Goal: Task Accomplishment & Management: Manage account settings

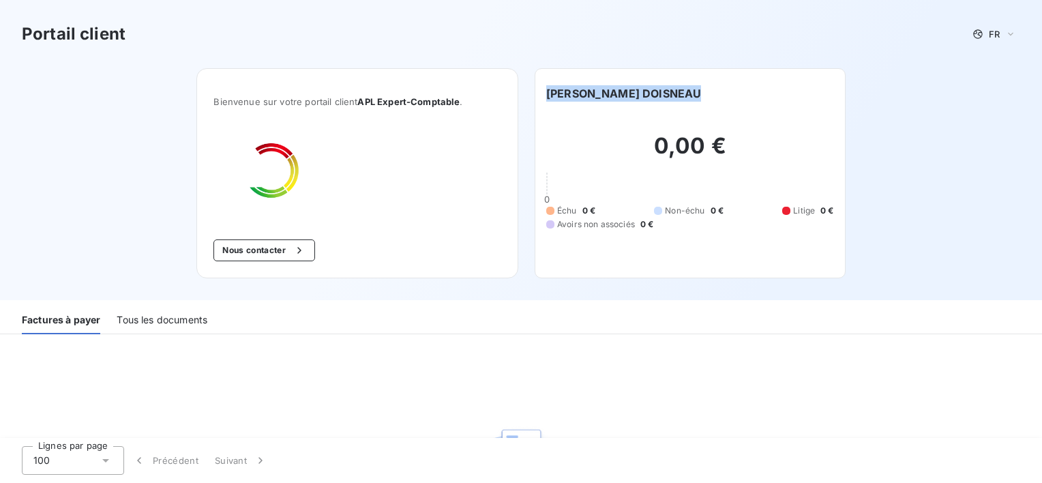
drag, startPoint x: 731, startPoint y: 92, endPoint x: 536, endPoint y: 91, distance: 194.9
click at [536, 91] on div "SARL BOURNEUF DOISNEAU 0,00 € 0 Échu 0 € Non-échu 0 € Litige 0 € Avoirs non ass…" at bounding box center [689, 173] width 311 height 210
drag, startPoint x: 536, startPoint y: 91, endPoint x: 581, endPoint y: 89, distance: 44.4
copy h6 "[PERSON_NAME] DOISNEAU"
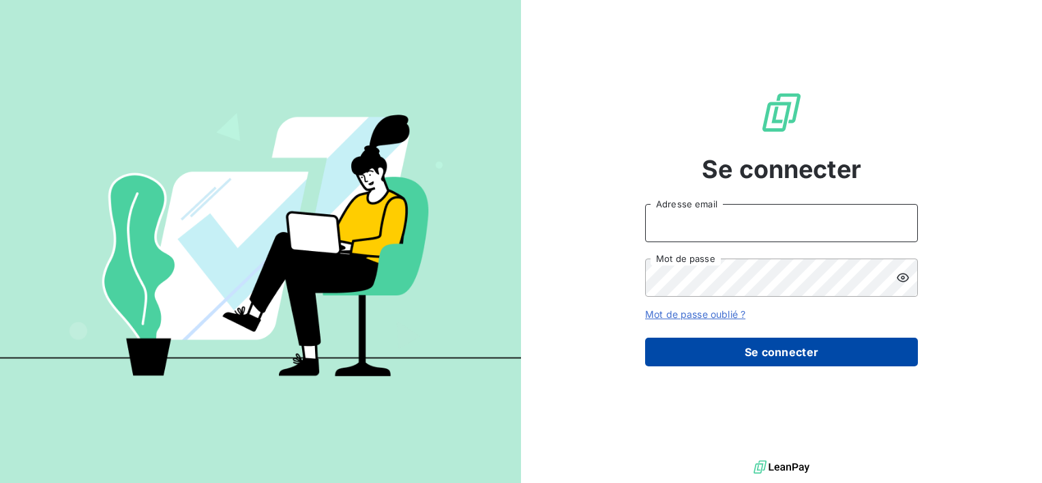
type input "[EMAIL_ADDRESS][DOMAIN_NAME]"
click at [717, 359] on button "Se connecter" at bounding box center [781, 351] width 273 height 29
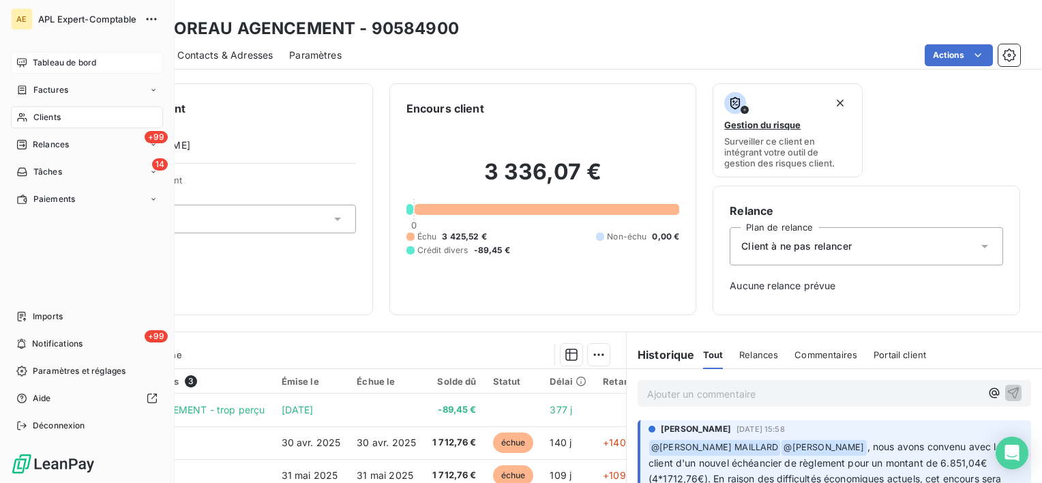
click at [27, 56] on div "Tableau de bord" at bounding box center [87, 63] width 152 height 22
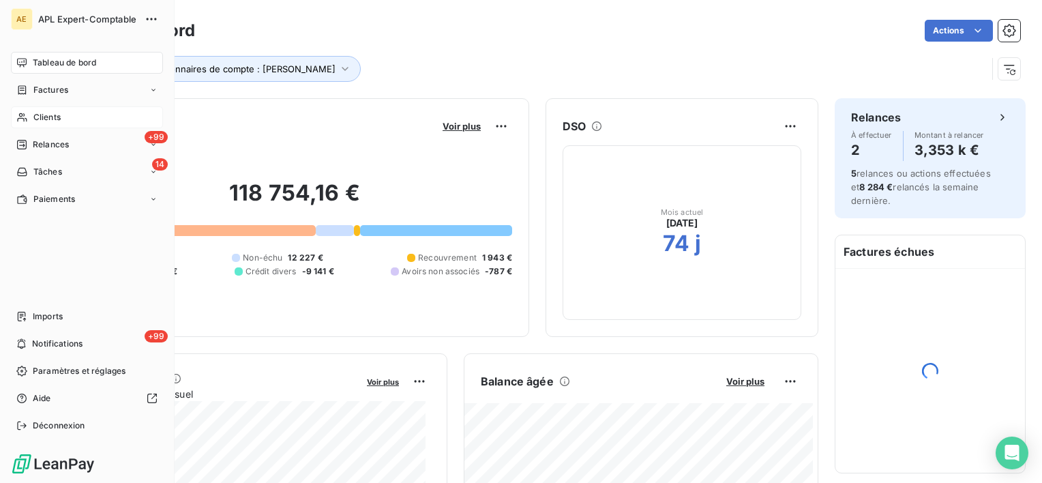
click at [29, 119] on div "Clients" at bounding box center [87, 117] width 152 height 22
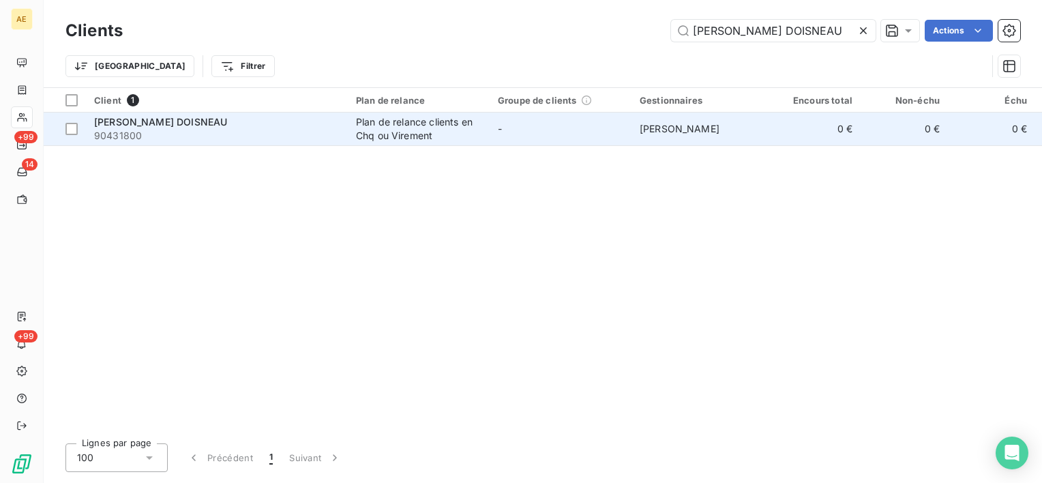
type input "[PERSON_NAME] DOISNEAU"
click at [386, 123] on div "Plan de relance clients en Chq ou Virement" at bounding box center [418, 128] width 125 height 27
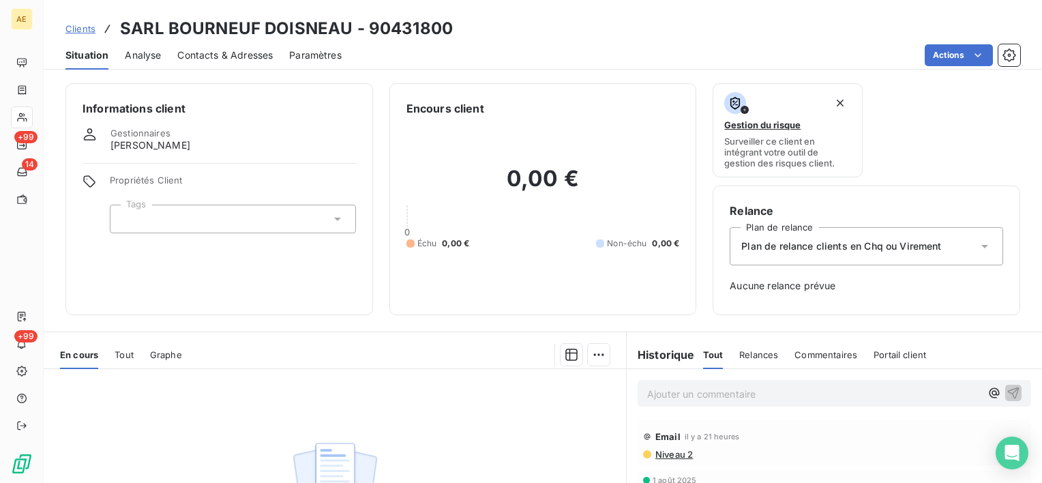
scroll to position [188, 0]
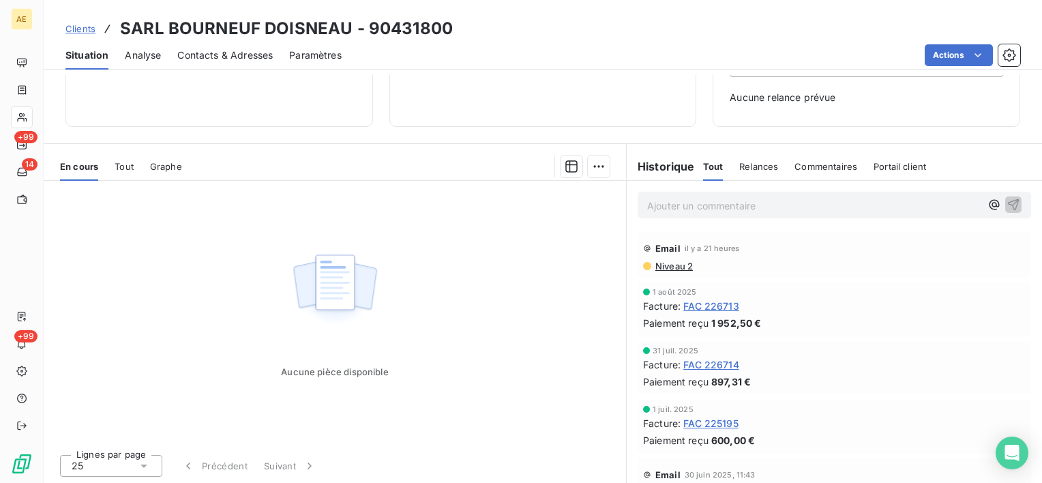
click at [668, 267] on span "Niveau 2" at bounding box center [673, 265] width 39 height 11
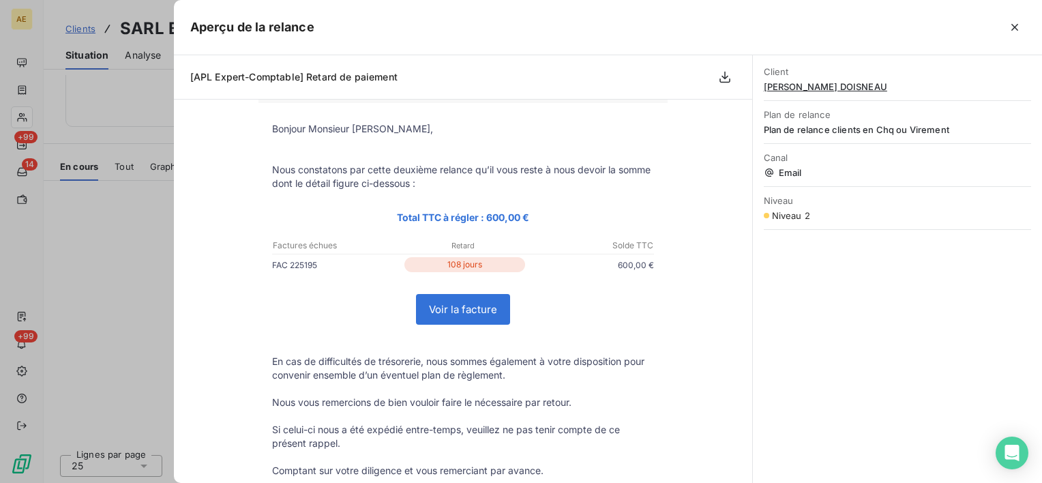
scroll to position [0, 0]
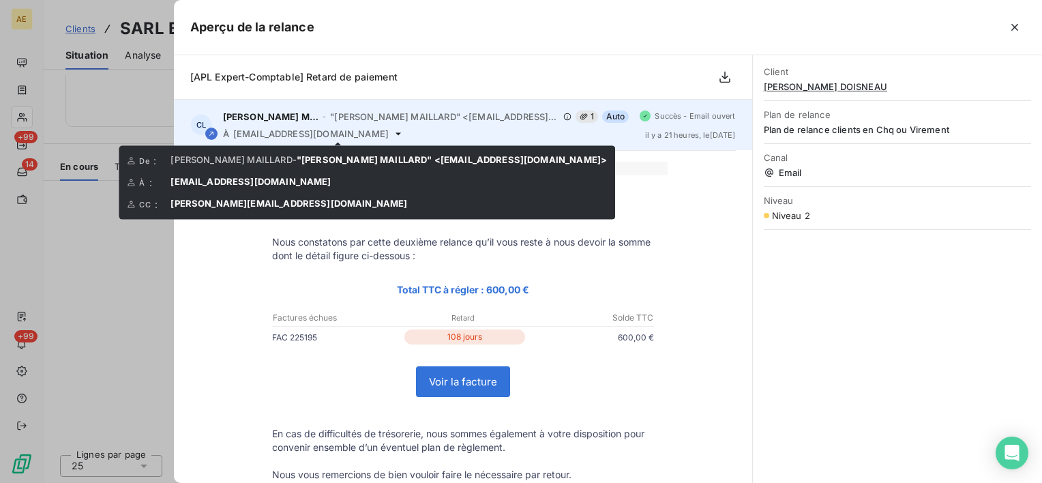
click at [393, 136] on icon at bounding box center [398, 133] width 11 height 11
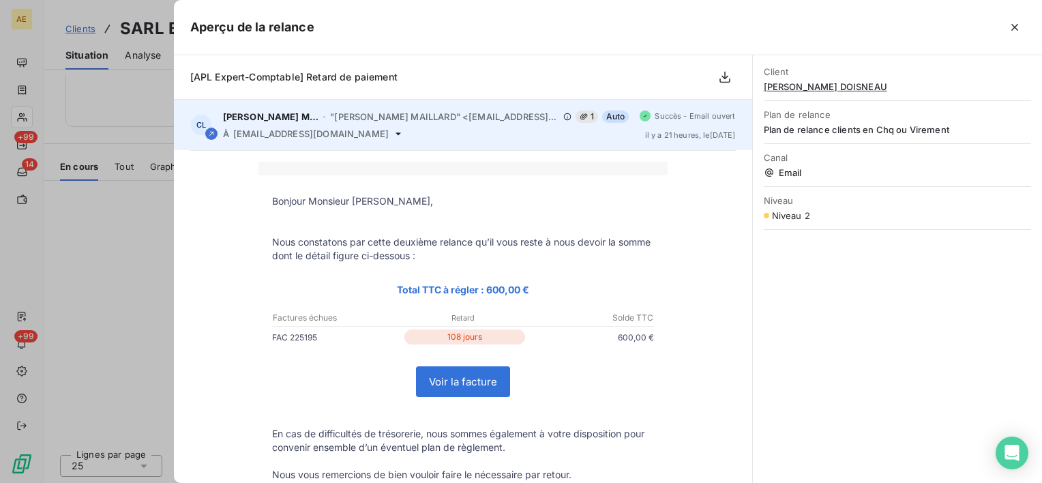
click at [393, 135] on icon at bounding box center [398, 133] width 11 height 11
click at [393, 132] on icon at bounding box center [398, 133] width 11 height 11
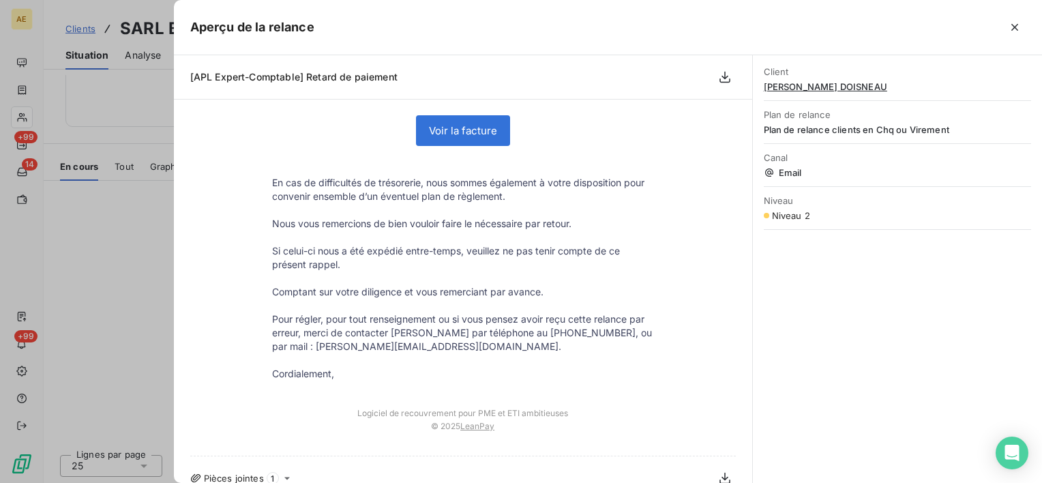
scroll to position [267, 0]
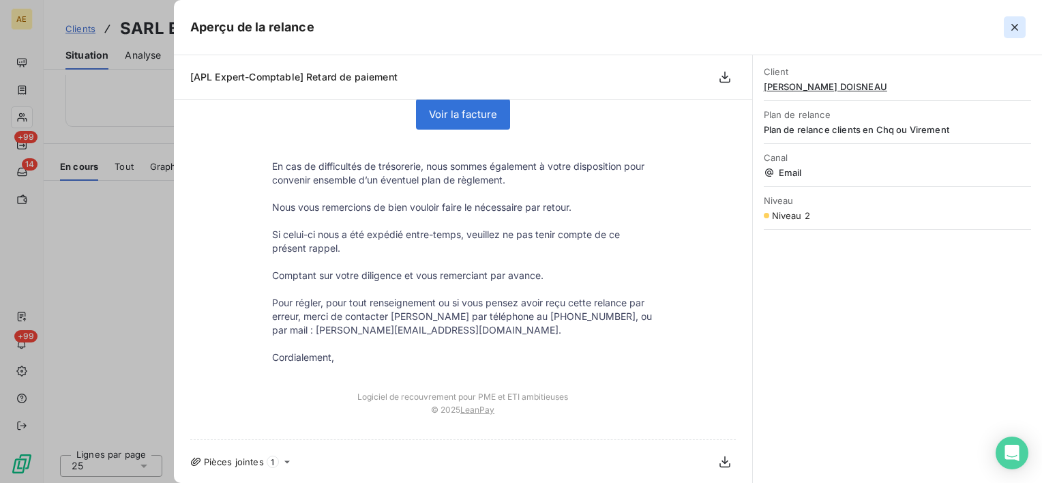
click at [1020, 27] on icon "button" at bounding box center [1014, 27] width 14 height 14
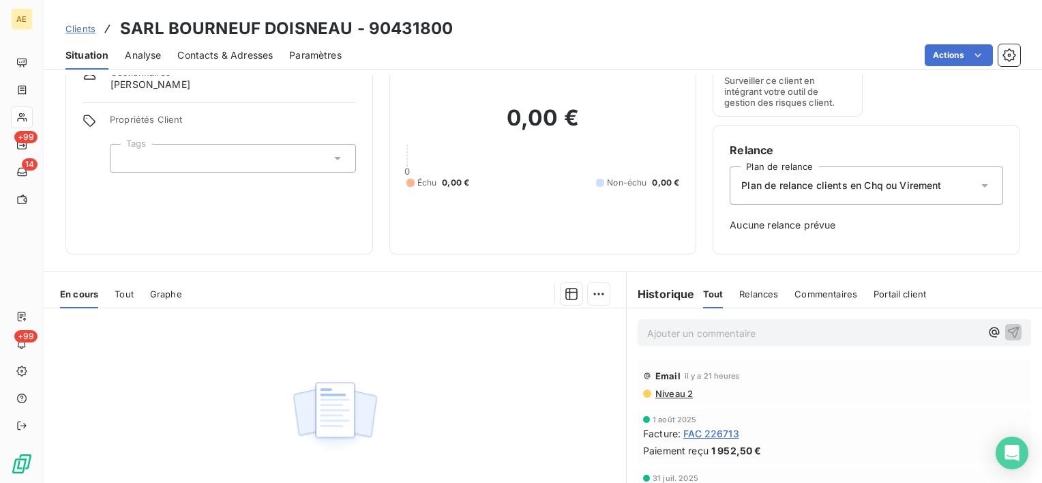
scroll to position [52, 0]
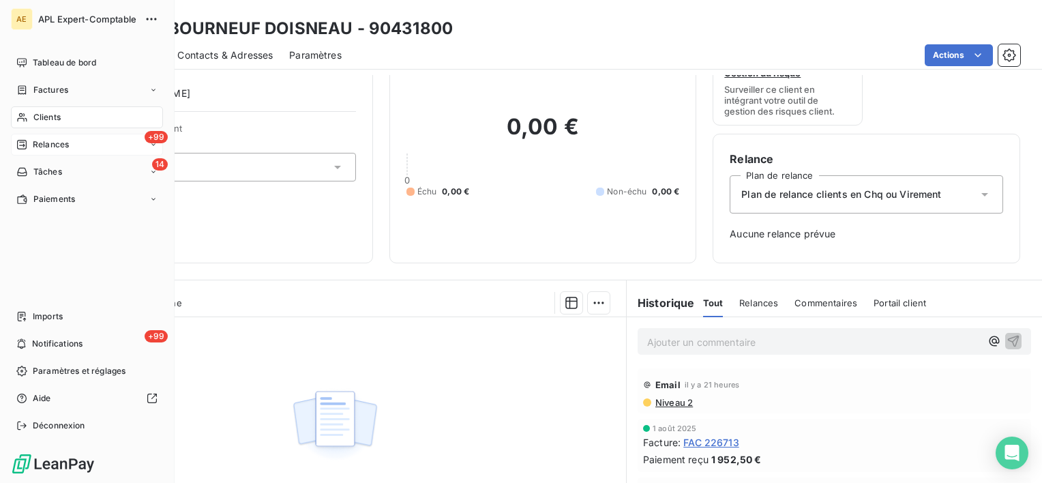
click at [37, 141] on span "Relances" at bounding box center [51, 144] width 36 height 12
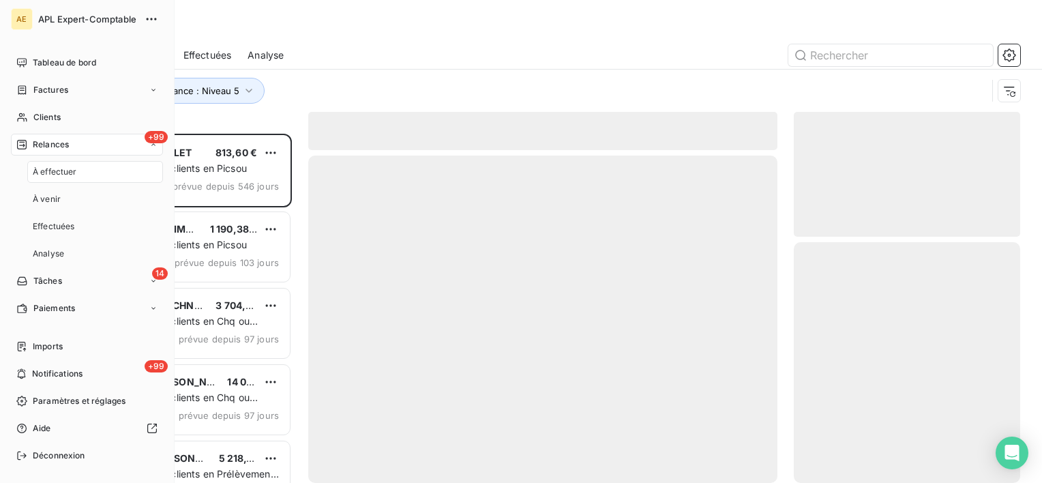
scroll to position [338, 215]
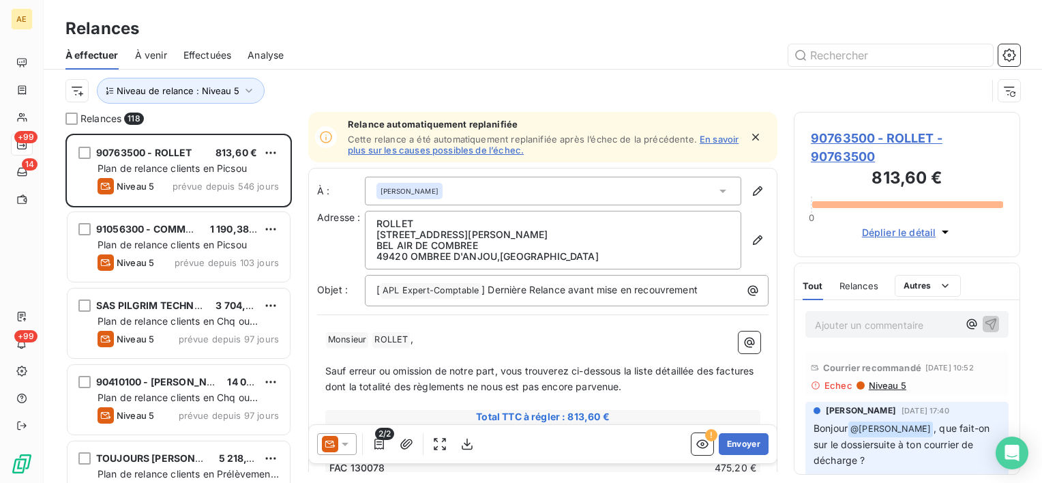
click at [201, 59] on span "Effectuées" at bounding box center [207, 55] width 48 height 14
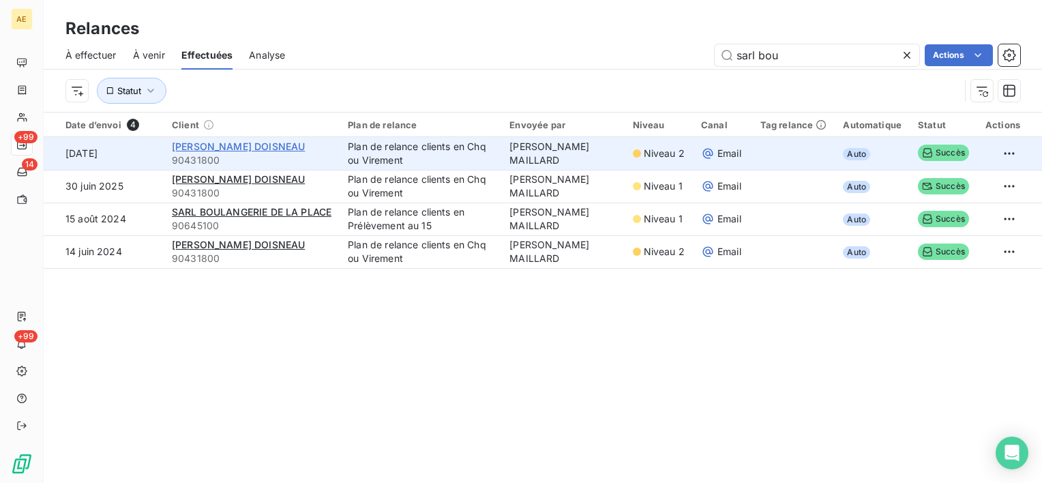
type input "sarl bou"
click at [252, 141] on span "[PERSON_NAME] DOISNEAU" at bounding box center [238, 146] width 133 height 12
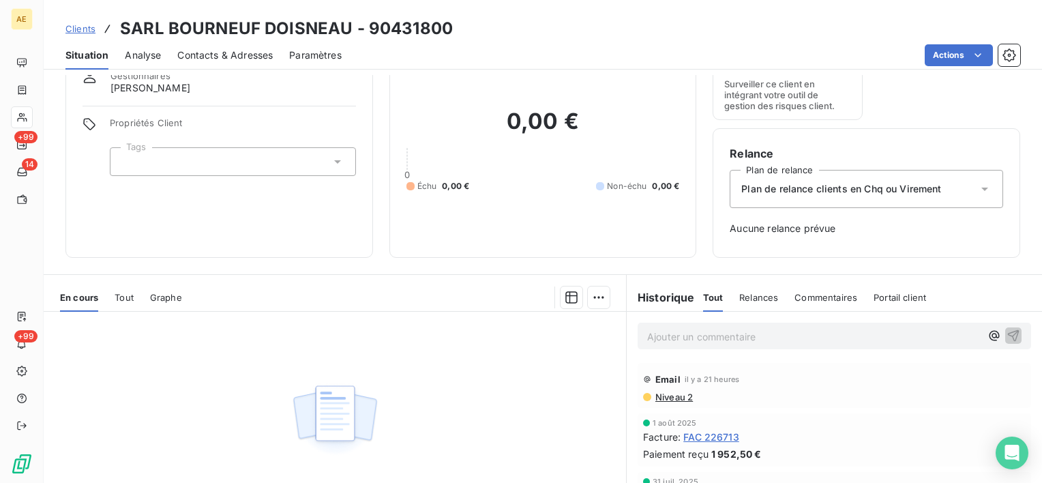
scroll to position [52, 0]
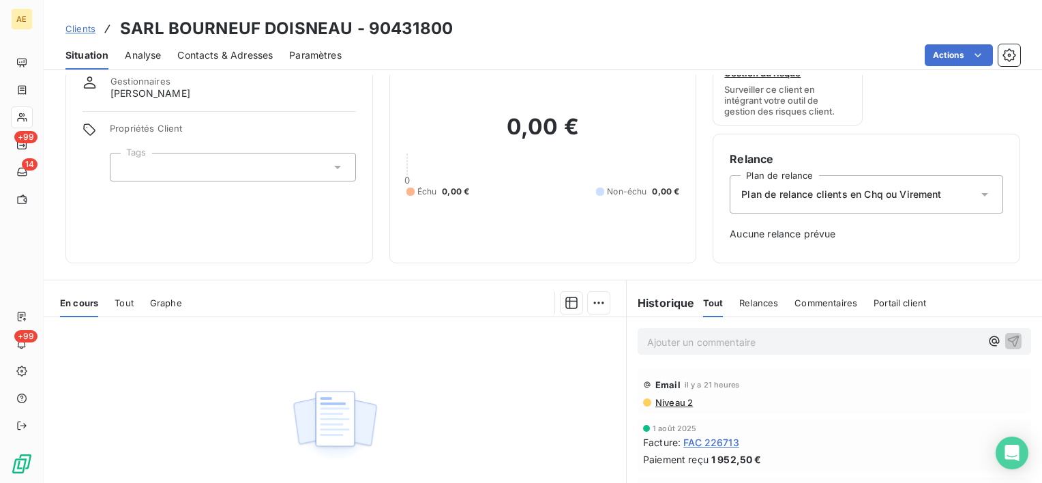
click at [834, 188] on span "Plan de relance clients en Chq ou Virement" at bounding box center [841, 194] width 200 height 14
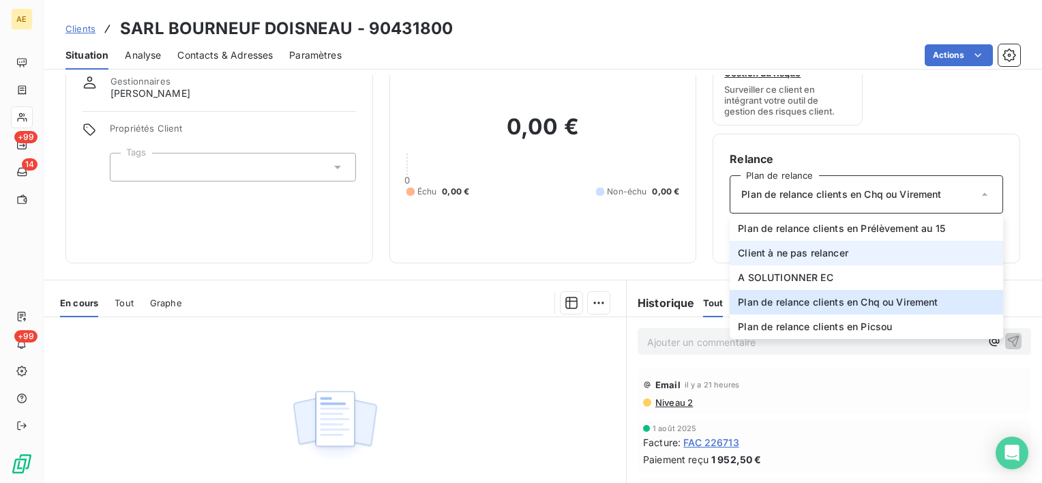
click at [812, 258] on span "Client à ne pas relancer" at bounding box center [793, 253] width 110 height 14
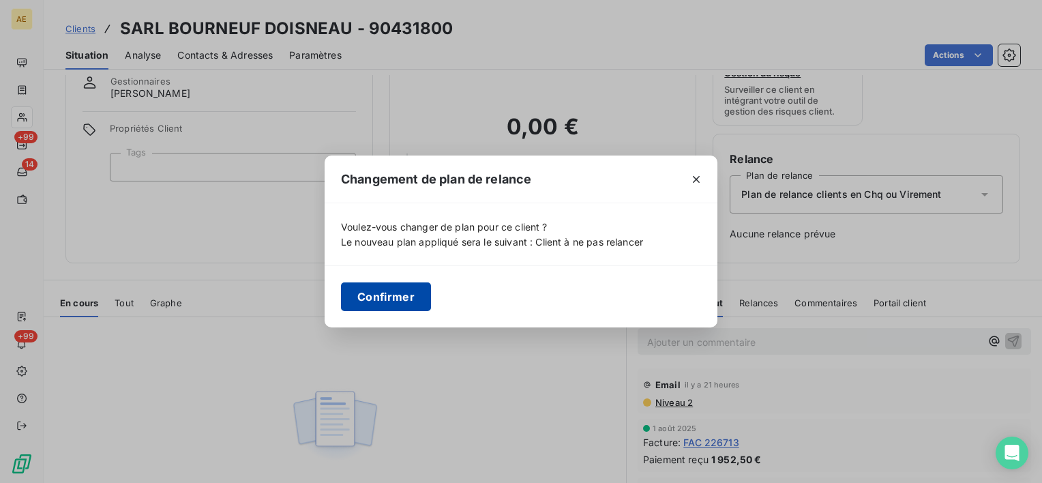
click at [382, 297] on button "Confirmer" at bounding box center [386, 296] width 90 height 29
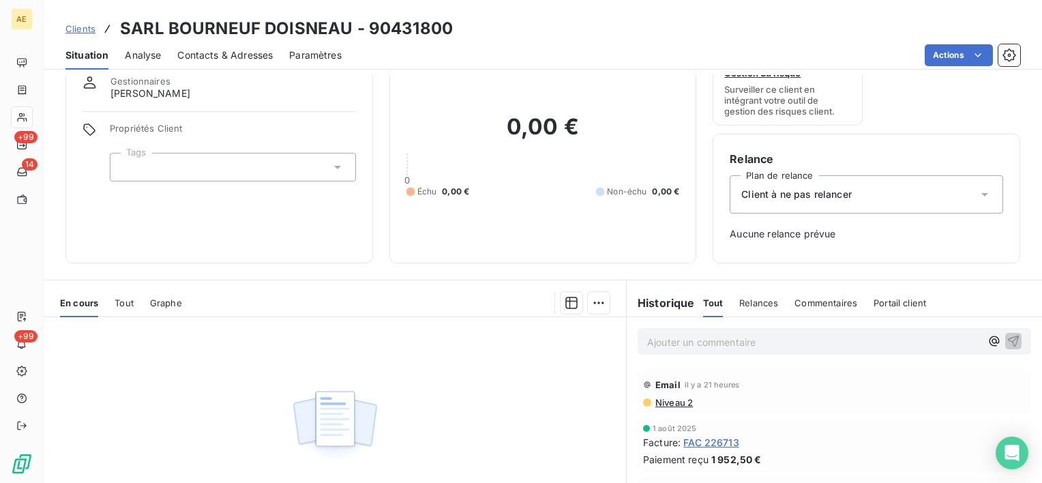
click at [817, 187] on span "Client à ne pas relancer" at bounding box center [796, 194] width 110 height 14
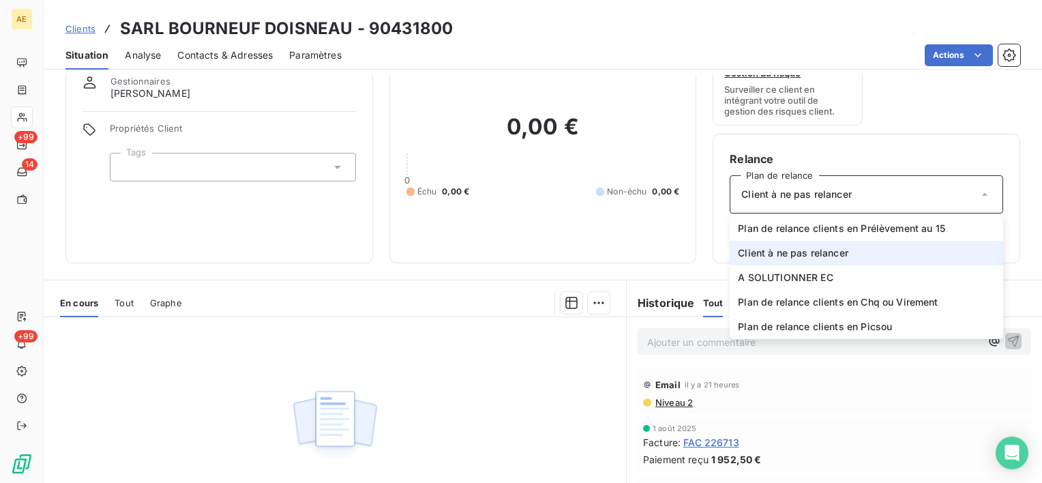
click at [772, 256] on span "Client à ne pas relancer" at bounding box center [793, 253] width 110 height 14
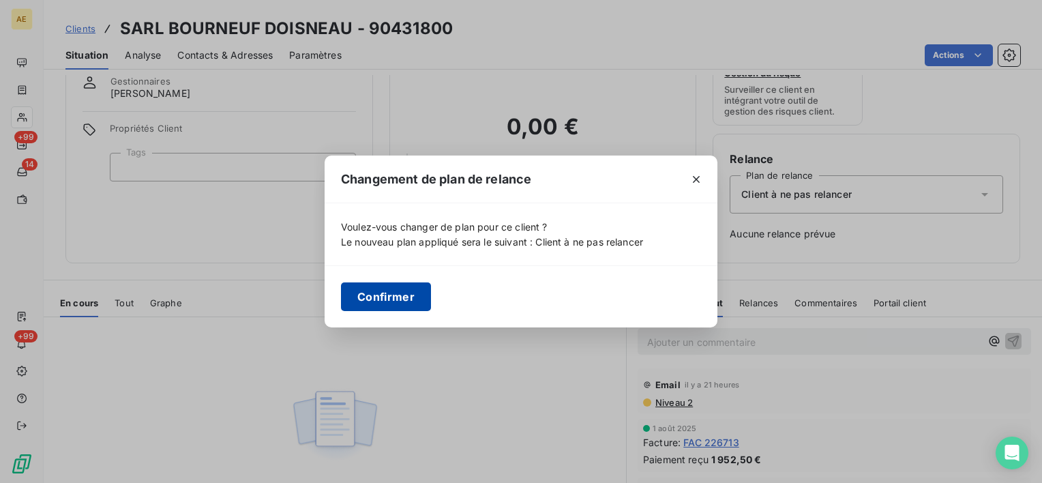
click at [376, 294] on button "Confirmer" at bounding box center [386, 296] width 90 height 29
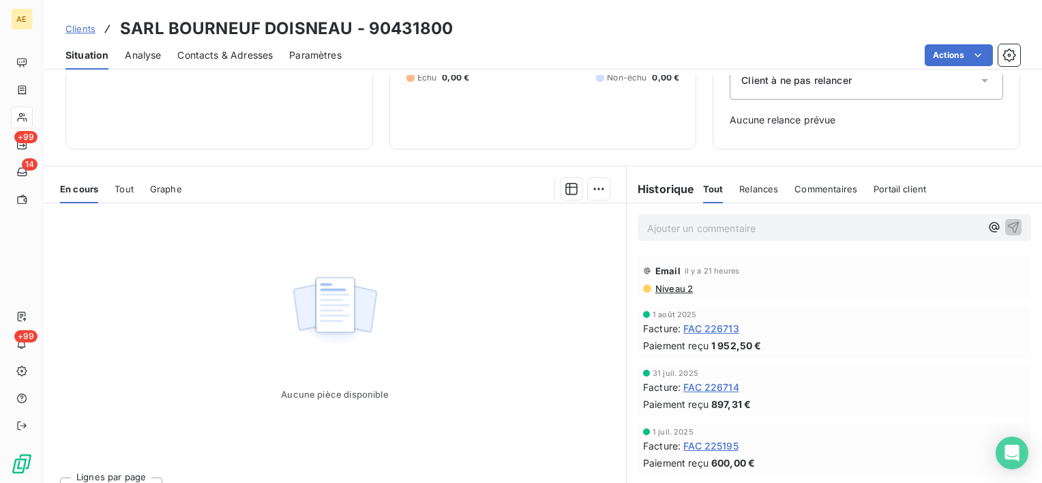
scroll to position [188, 0]
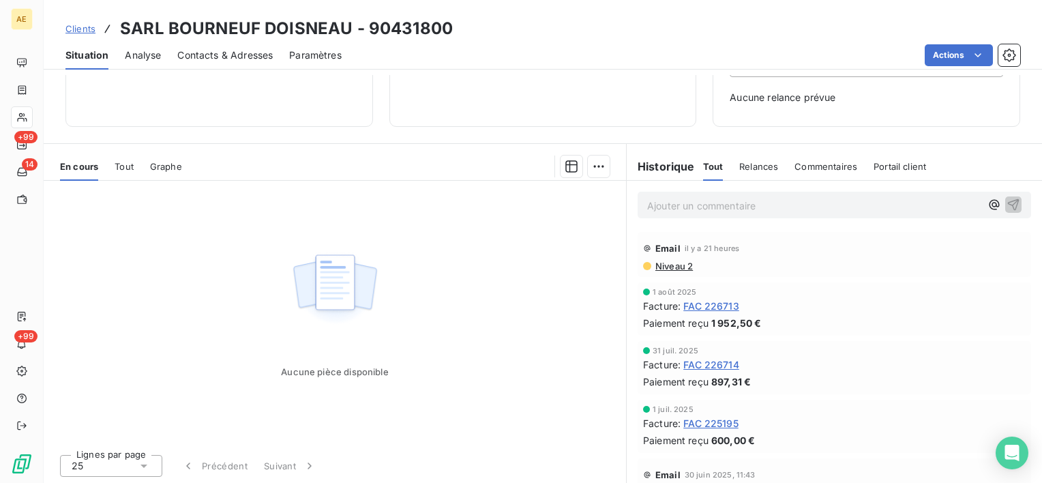
click at [717, 201] on p "Ajouter un commentaire ﻿" at bounding box center [813, 205] width 333 height 17
click at [1007, 210] on icon "button" at bounding box center [1013, 204] width 12 height 12
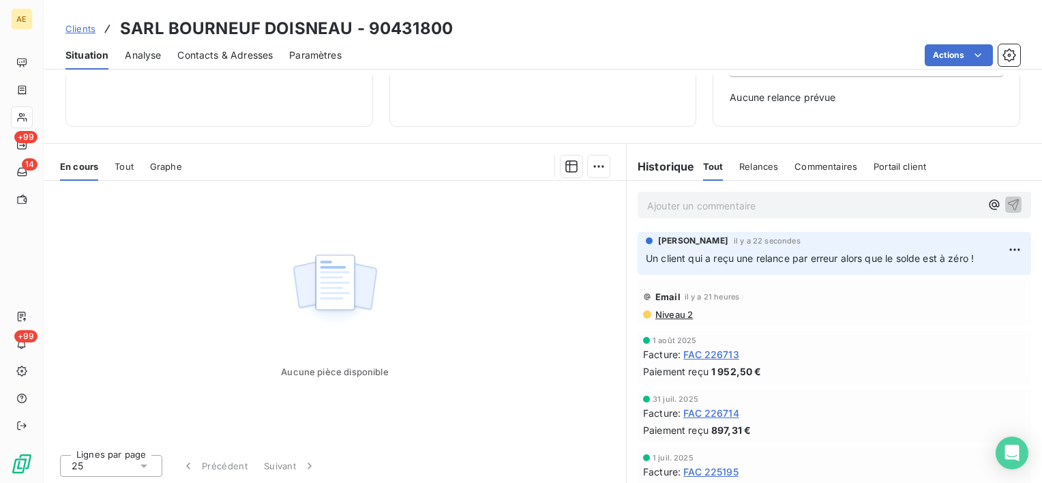
click at [725, 202] on p "Ajouter un commentaire ﻿" at bounding box center [813, 205] width 333 height 17
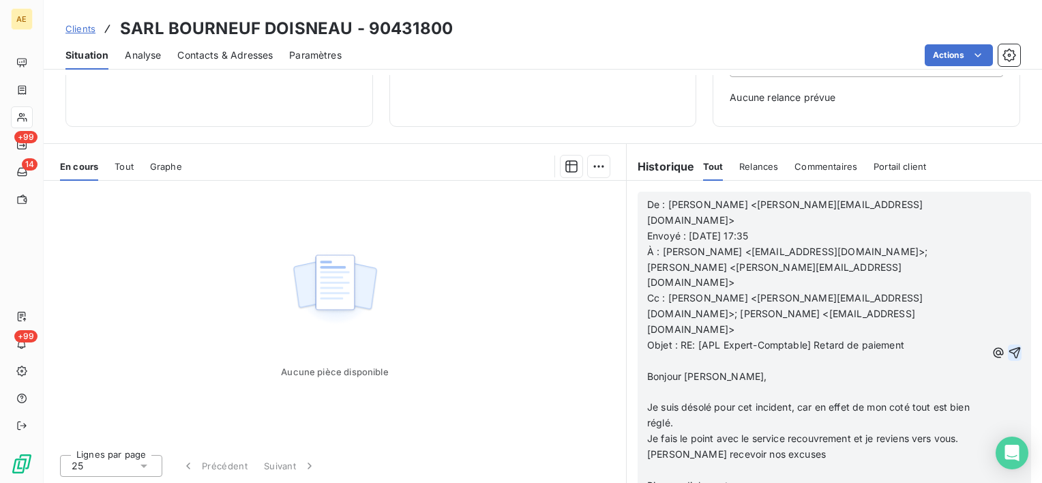
click at [1009, 346] on icon "button" at bounding box center [1015, 352] width 12 height 12
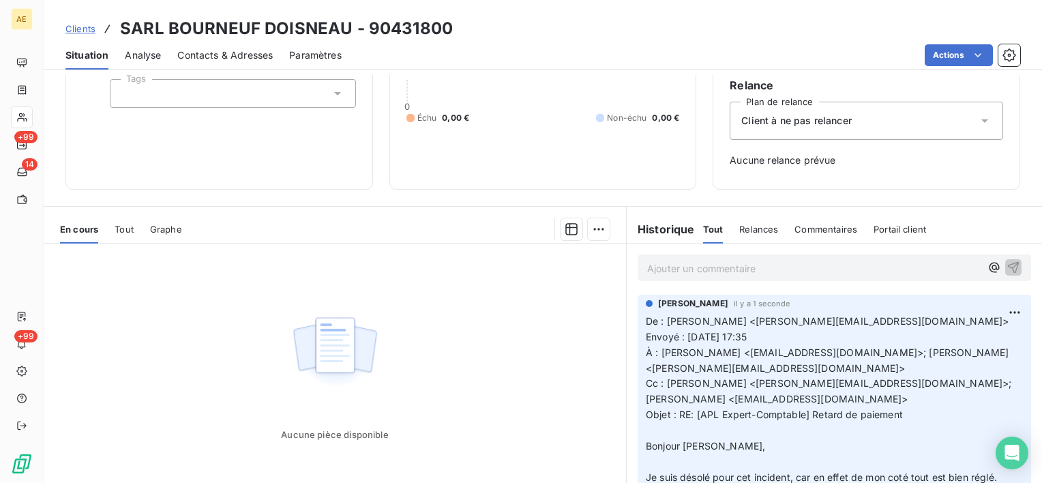
scroll to position [52, 0]
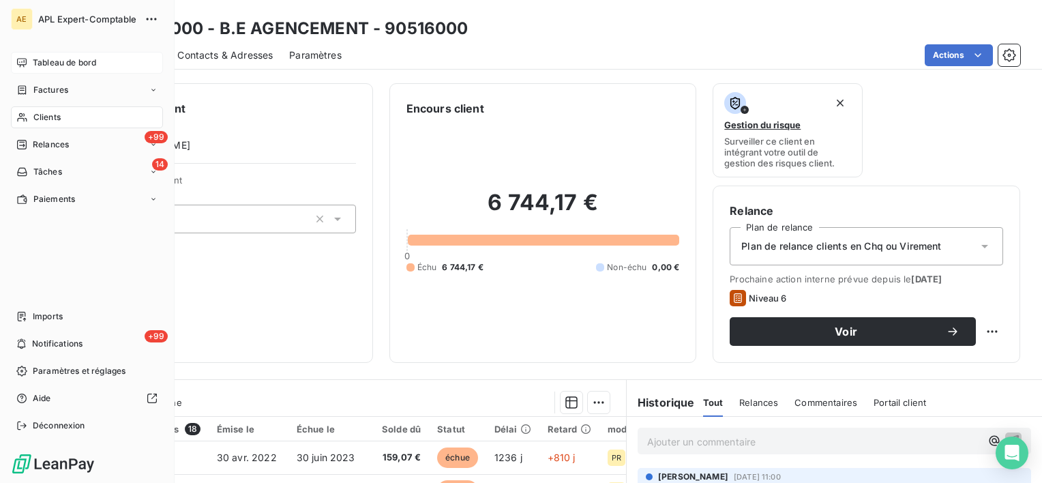
click at [28, 63] on div "Tableau de bord" at bounding box center [87, 63] width 152 height 22
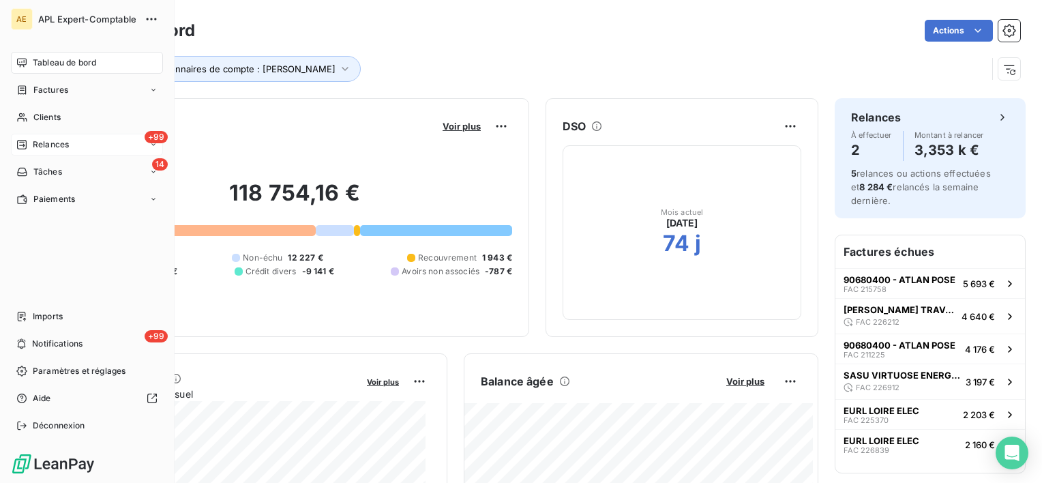
click at [40, 145] on span "Relances" at bounding box center [51, 144] width 36 height 12
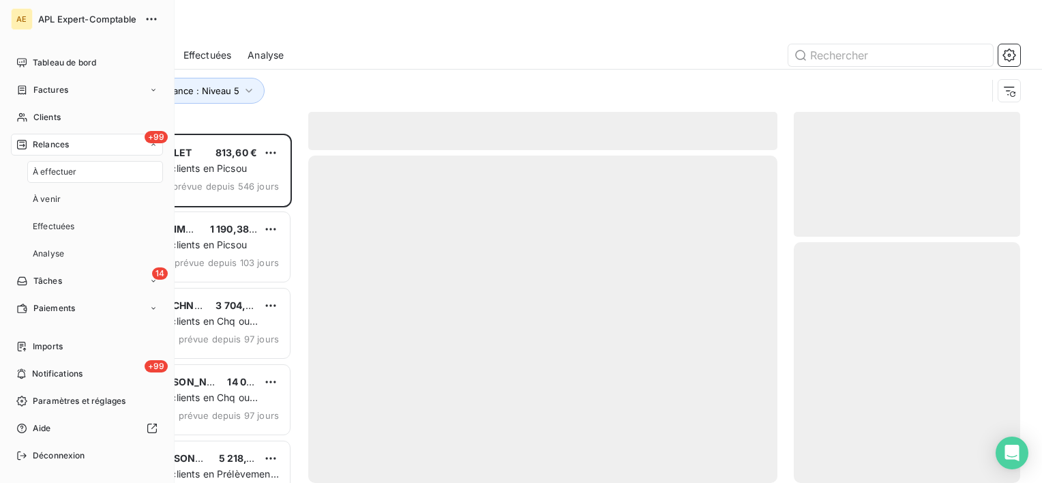
scroll to position [338, 215]
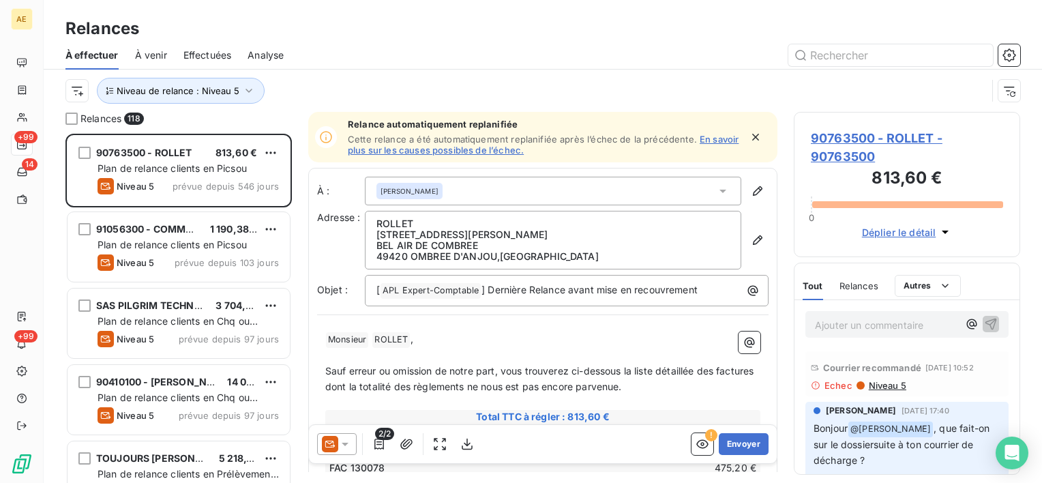
click at [215, 53] on span "Effectuées" at bounding box center [207, 55] width 48 height 14
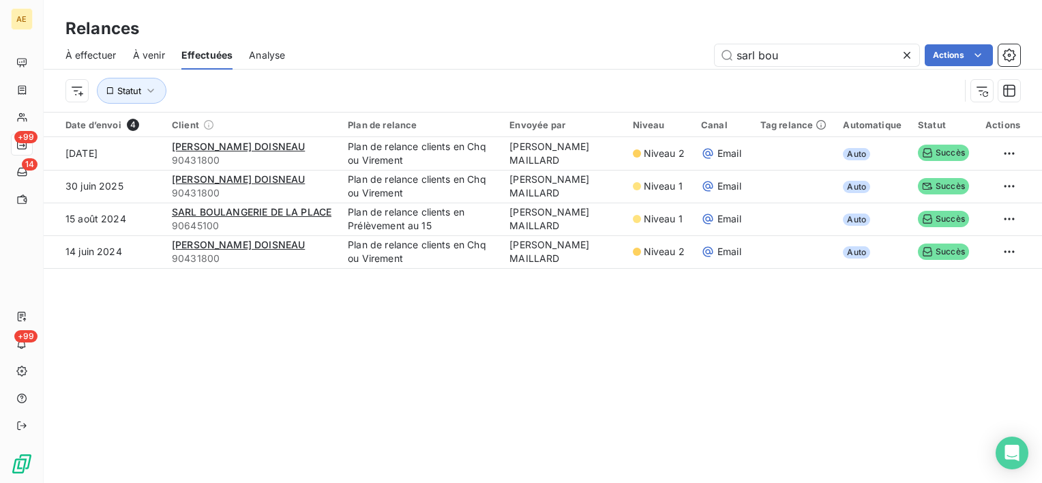
click at [909, 51] on icon at bounding box center [907, 55] width 14 height 14
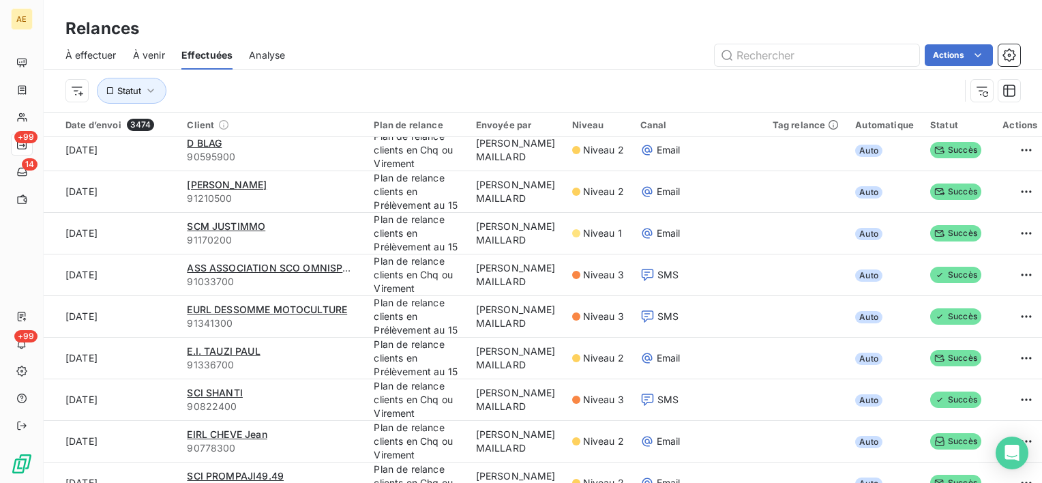
scroll to position [341, 0]
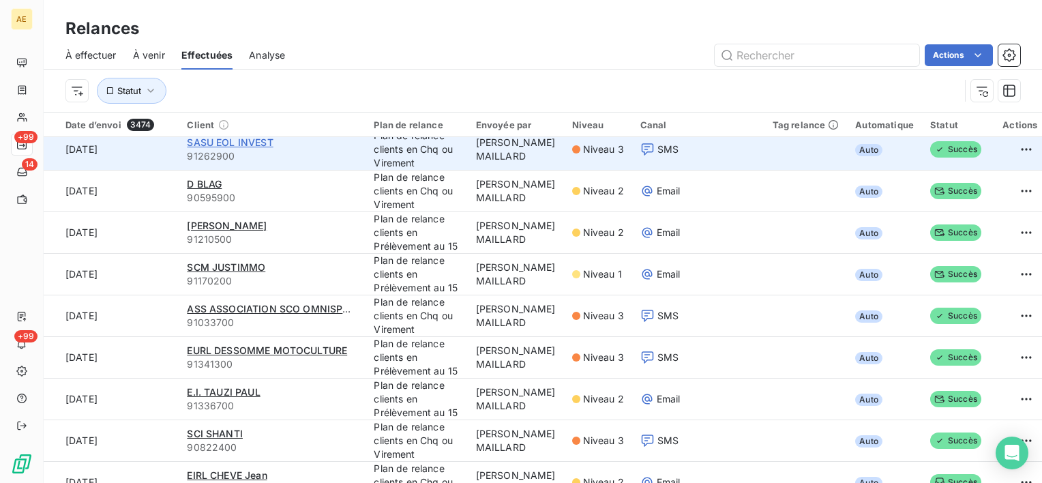
click at [243, 145] on span "SASU EOL INVEST" at bounding box center [230, 142] width 86 height 12
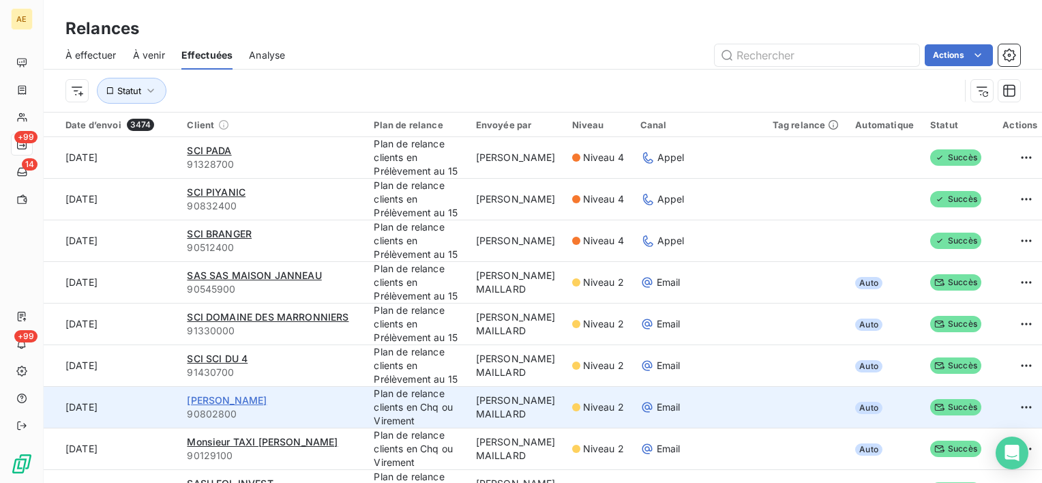
click at [224, 404] on span "[PERSON_NAME]" at bounding box center [227, 400] width 80 height 12
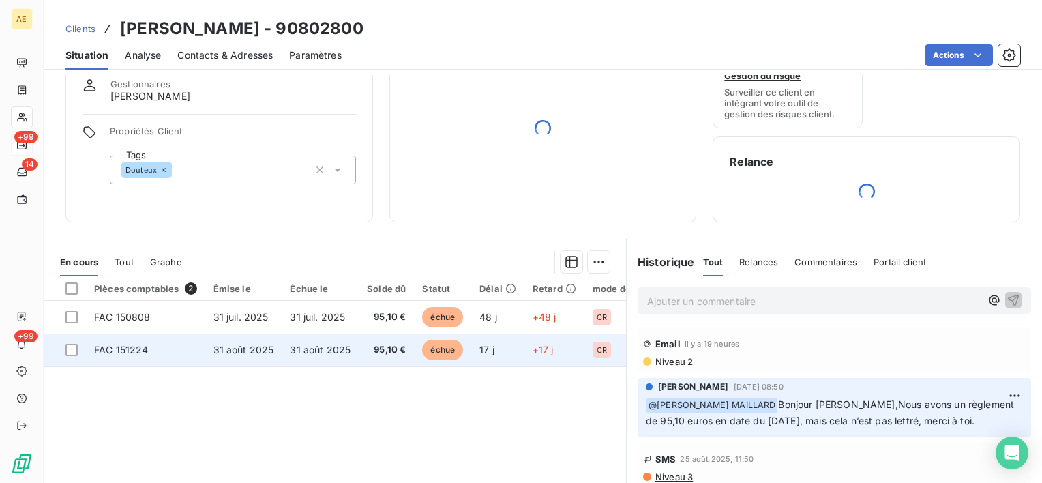
scroll to position [68, 0]
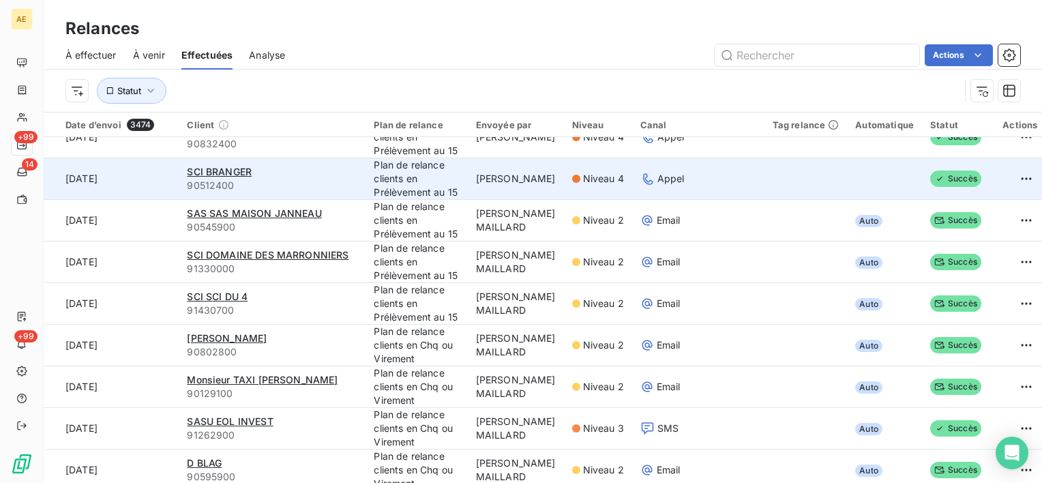
scroll to position [136, 0]
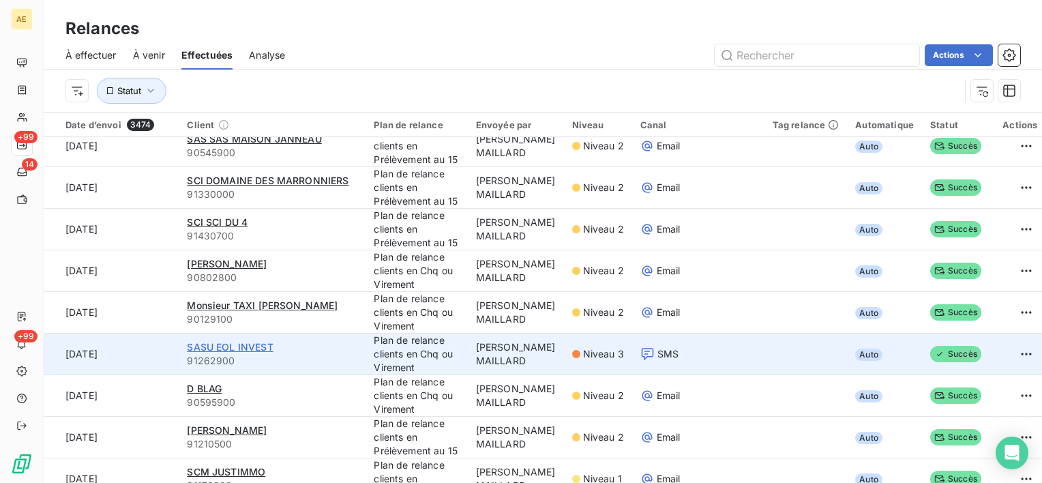
click at [249, 344] on span "SASU EOL INVEST" at bounding box center [230, 347] width 86 height 12
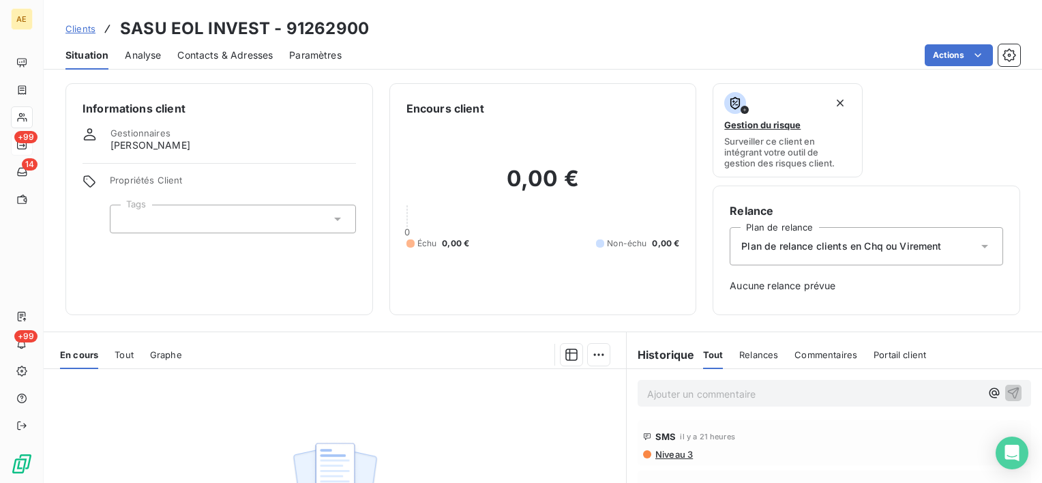
click at [678, 456] on span "Niveau 3" at bounding box center [673, 454] width 39 height 11
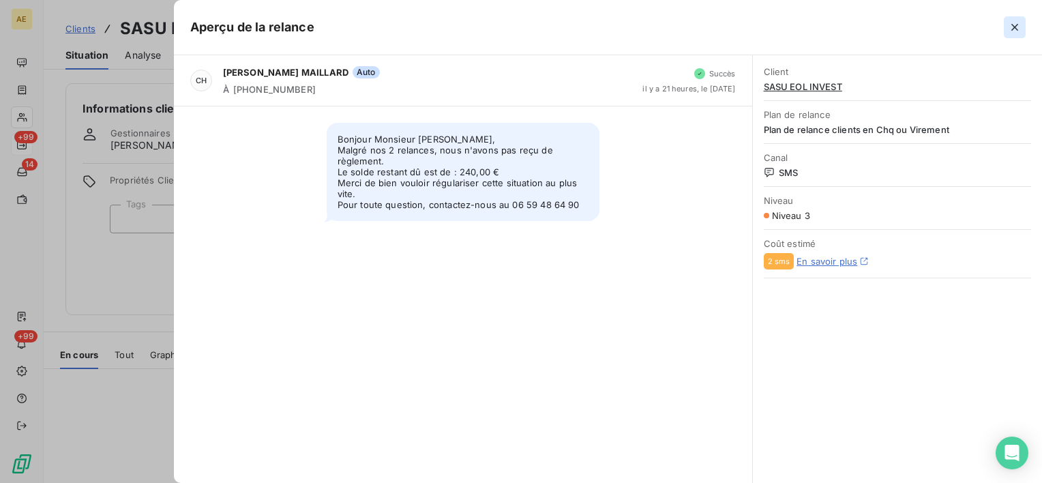
click at [1014, 25] on icon "button" at bounding box center [1014, 27] width 14 height 14
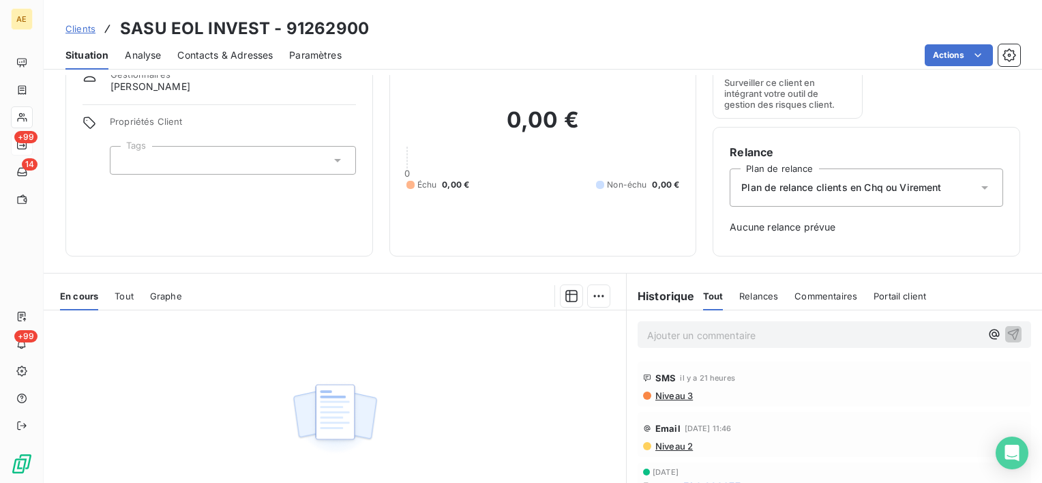
scroll to position [52, 0]
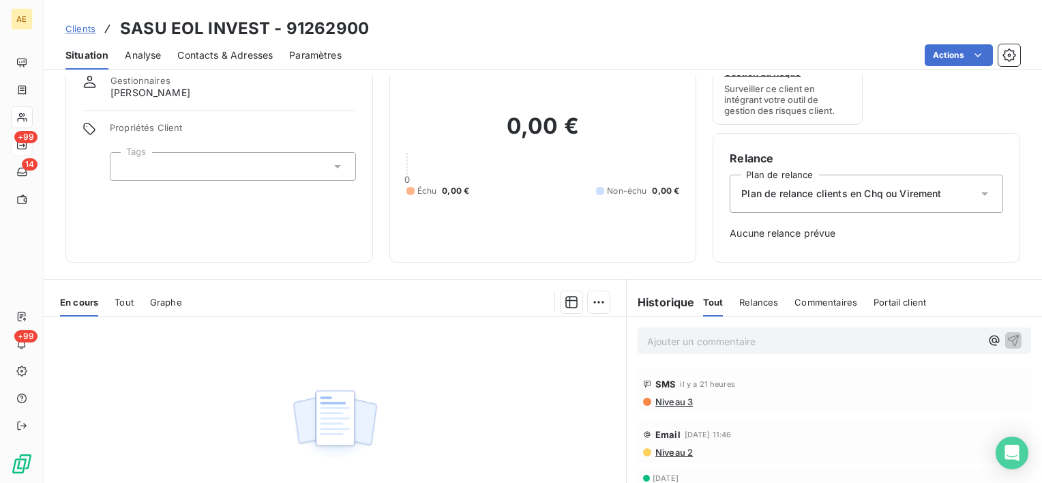
click at [678, 453] on span "Niveau 2" at bounding box center [673, 451] width 39 height 11
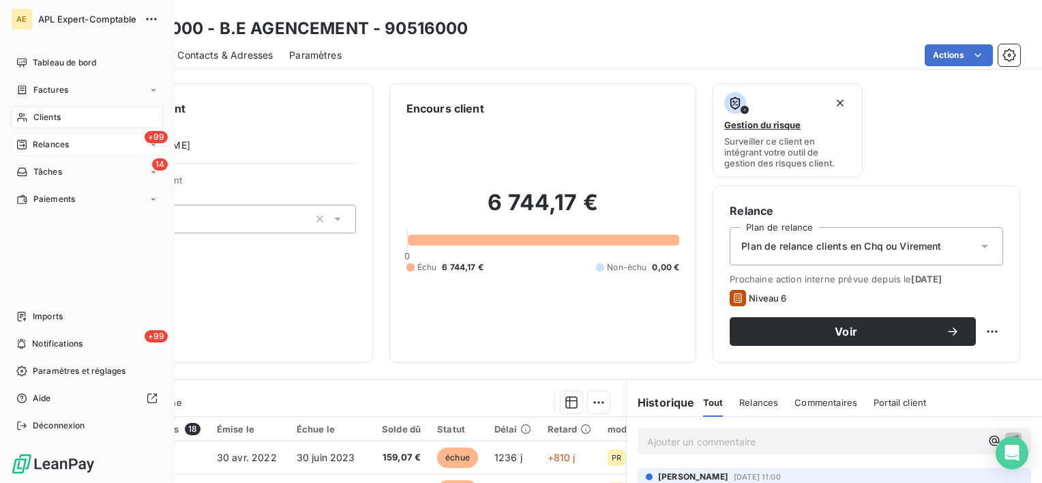
click at [53, 147] on span "Relances" at bounding box center [51, 144] width 36 height 12
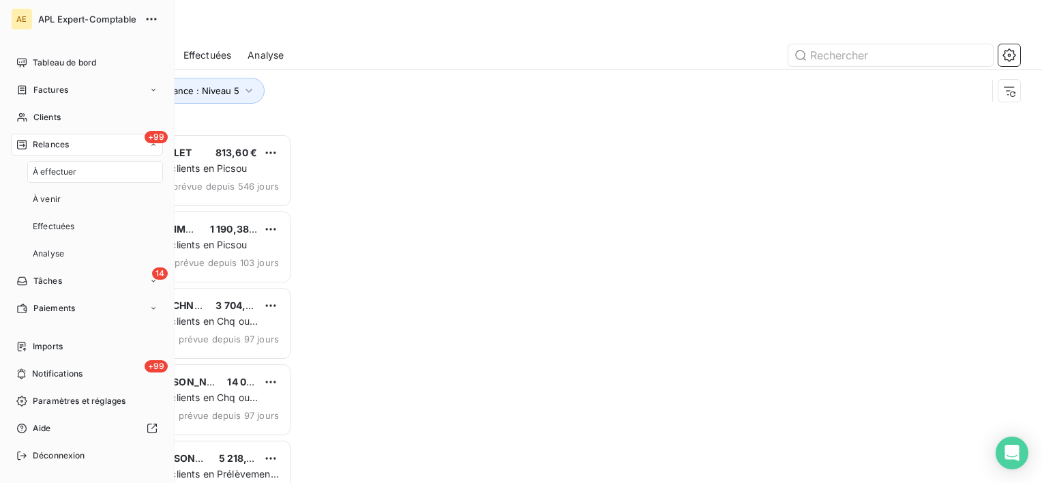
scroll to position [338, 215]
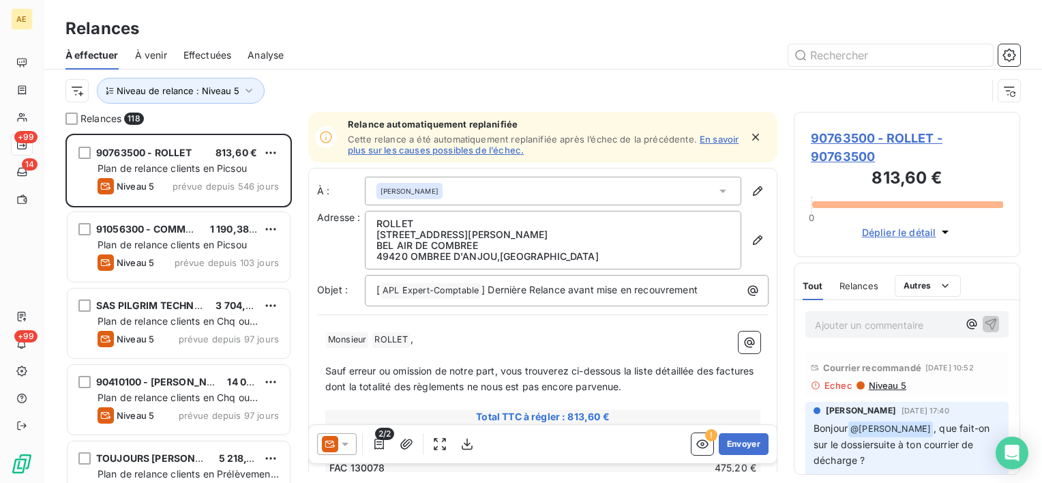
click at [194, 55] on span "Effectuées" at bounding box center [207, 55] width 48 height 14
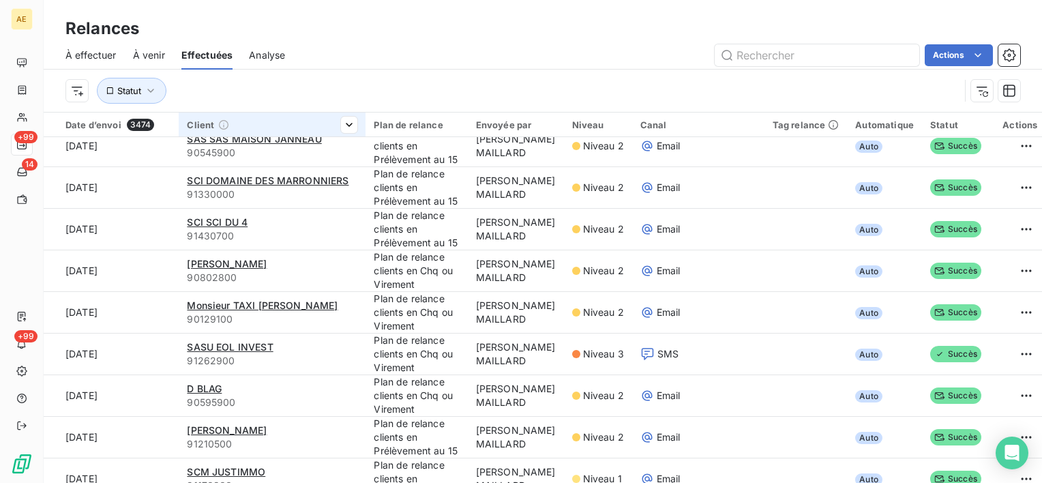
scroll to position [341, 0]
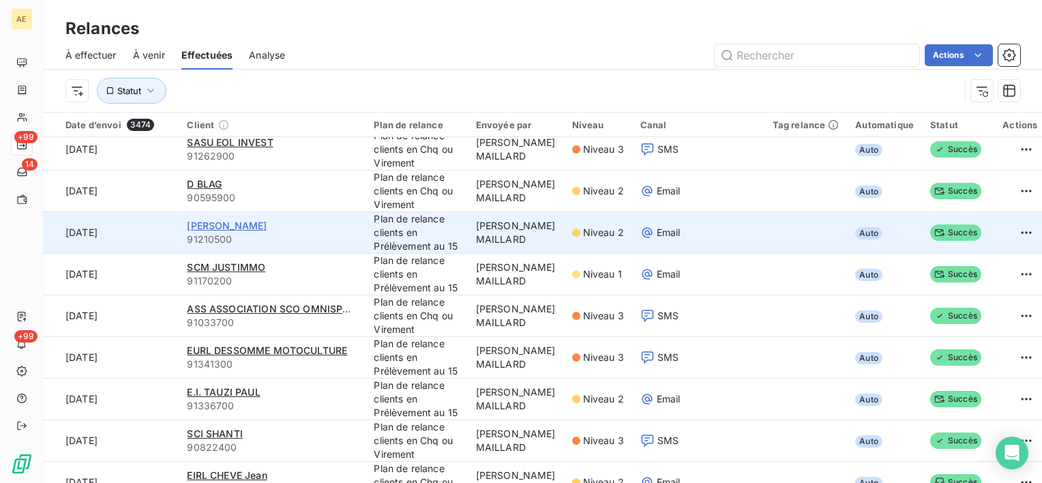
click at [254, 224] on span "[PERSON_NAME]" at bounding box center [227, 225] width 80 height 12
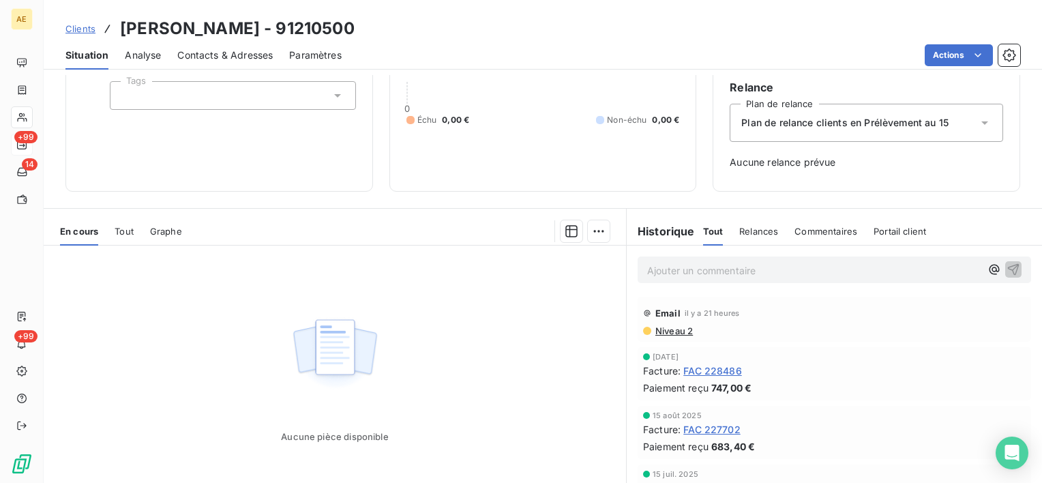
scroll to position [52, 0]
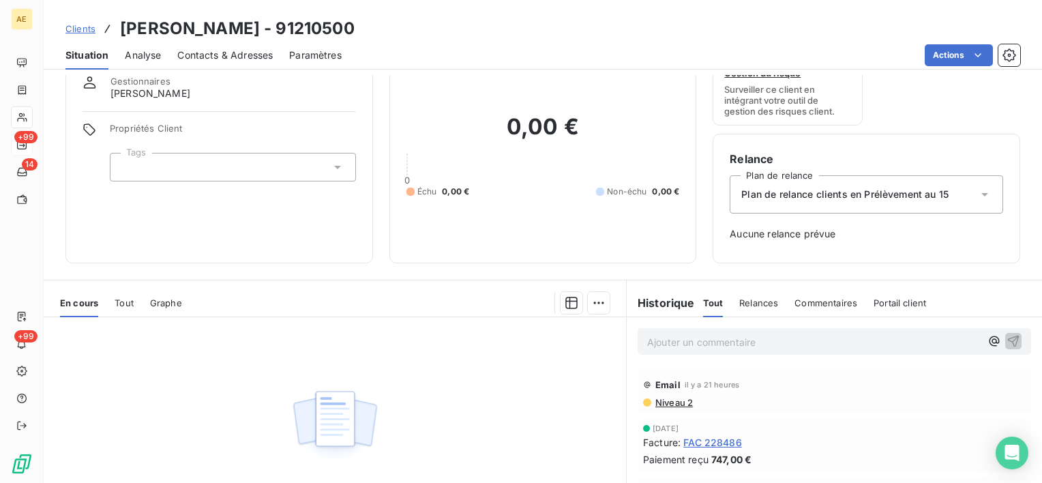
click at [665, 399] on span "Niveau 2" at bounding box center [673, 402] width 39 height 11
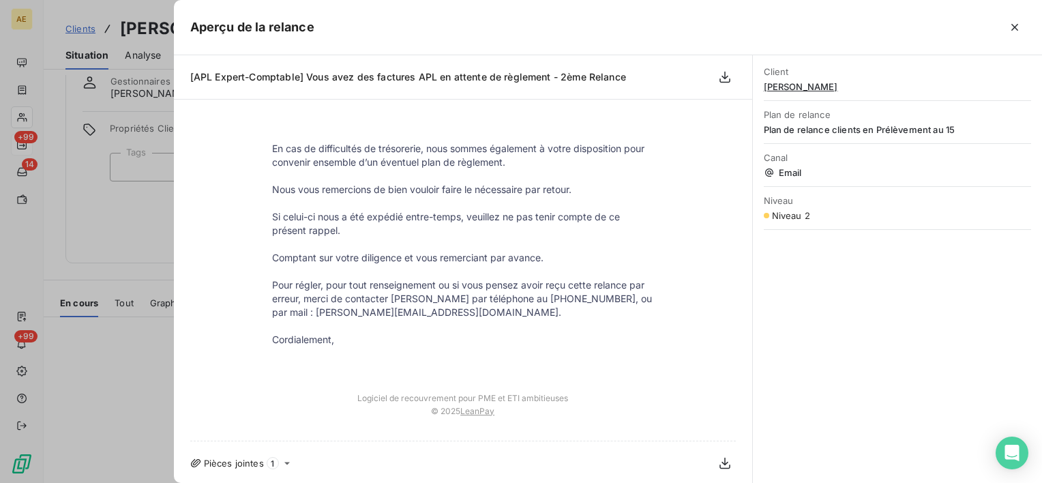
scroll to position [300, 0]
click at [1023, 27] on button "button" at bounding box center [1014, 27] width 22 height 22
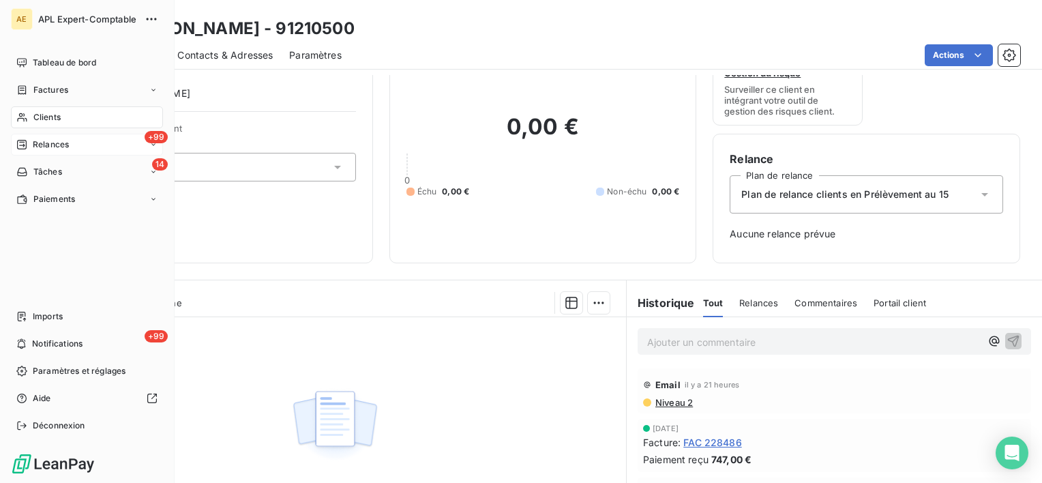
click at [35, 152] on div "+99 Relances" at bounding box center [87, 145] width 152 height 22
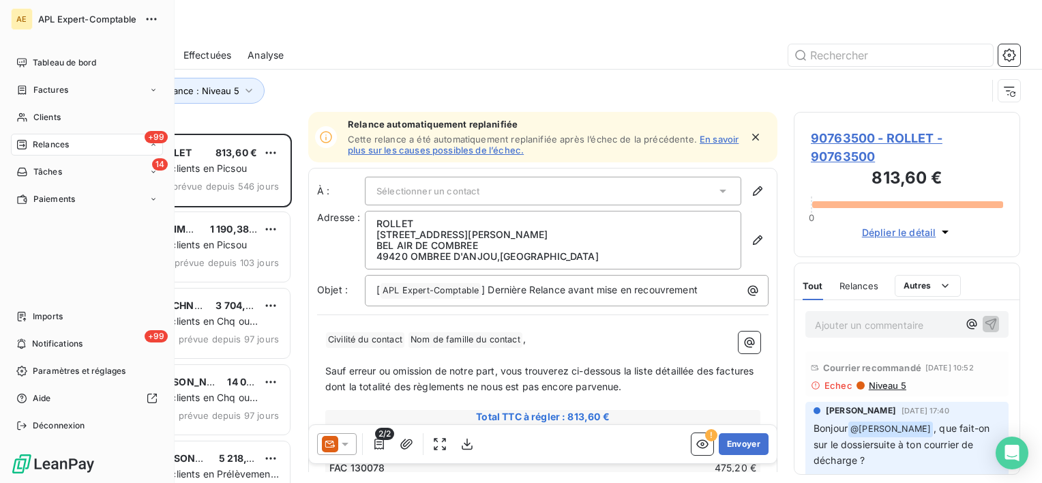
scroll to position [338, 215]
click at [35, 64] on span "Tableau de bord" at bounding box center [64, 63] width 63 height 12
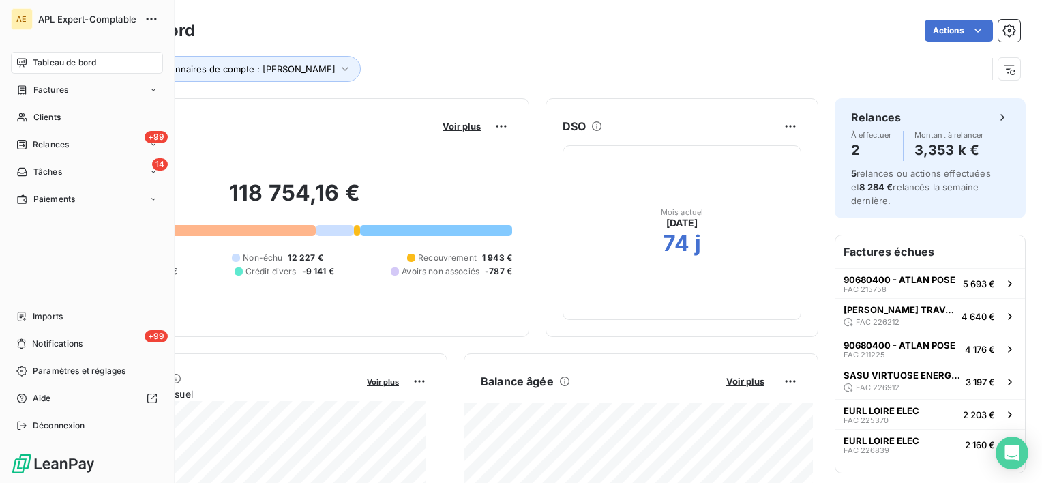
click at [46, 141] on span "Relances" at bounding box center [51, 144] width 36 height 12
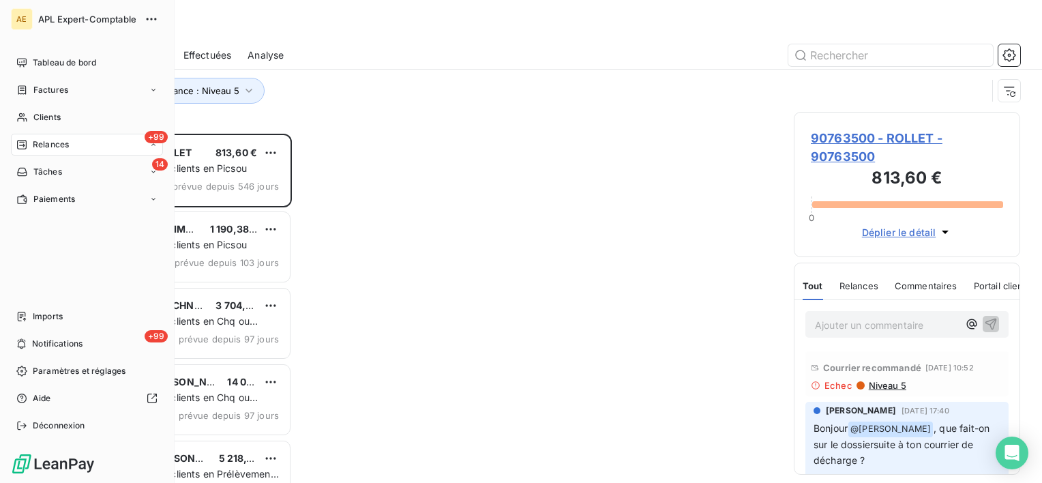
scroll to position [338, 215]
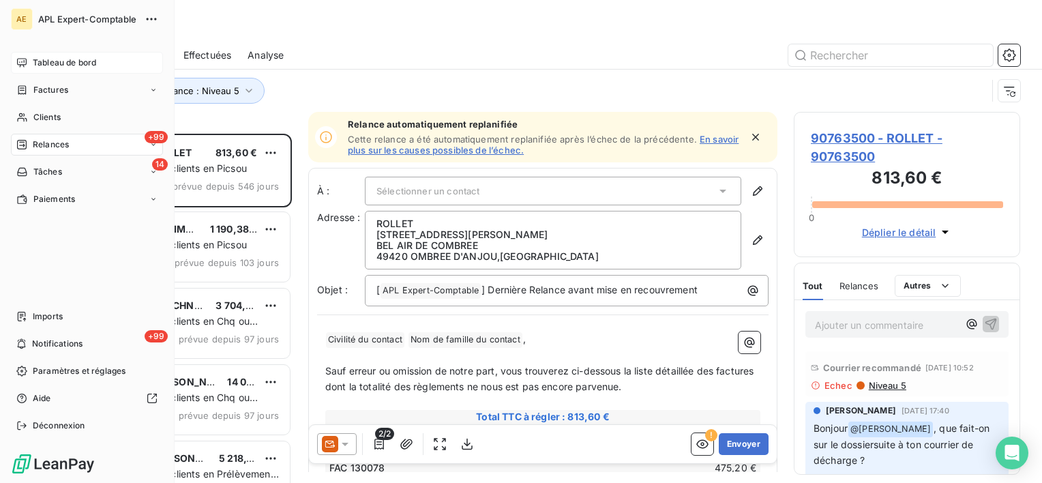
click at [29, 65] on div "Tableau de bord" at bounding box center [87, 63] width 152 height 22
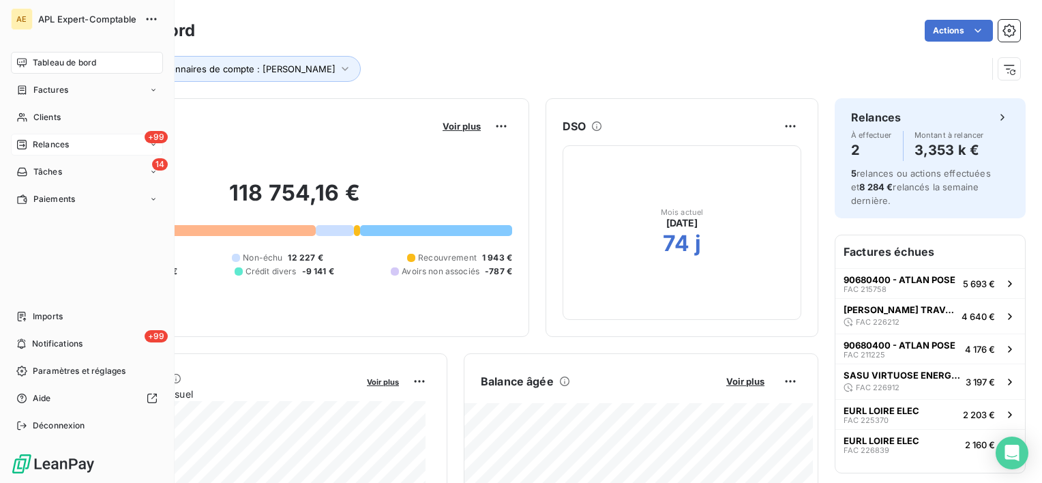
click at [41, 145] on span "Relances" at bounding box center [51, 144] width 36 height 12
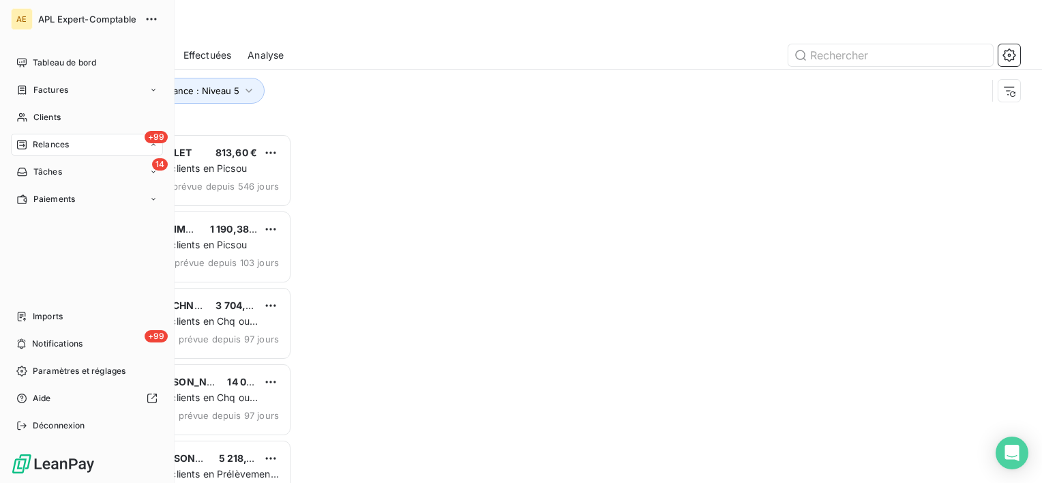
scroll to position [338, 215]
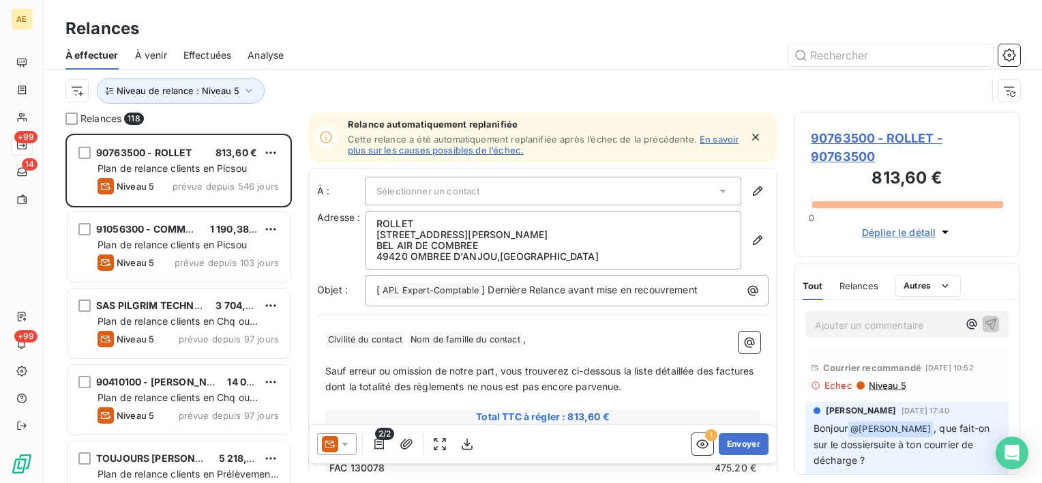
click at [219, 55] on span "Effectuées" at bounding box center [207, 55] width 48 height 14
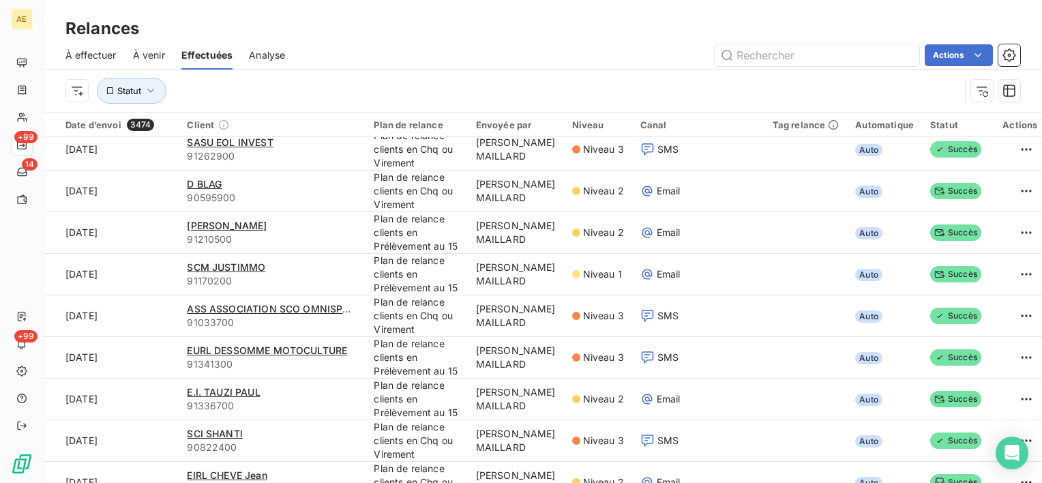
scroll to position [409, 0]
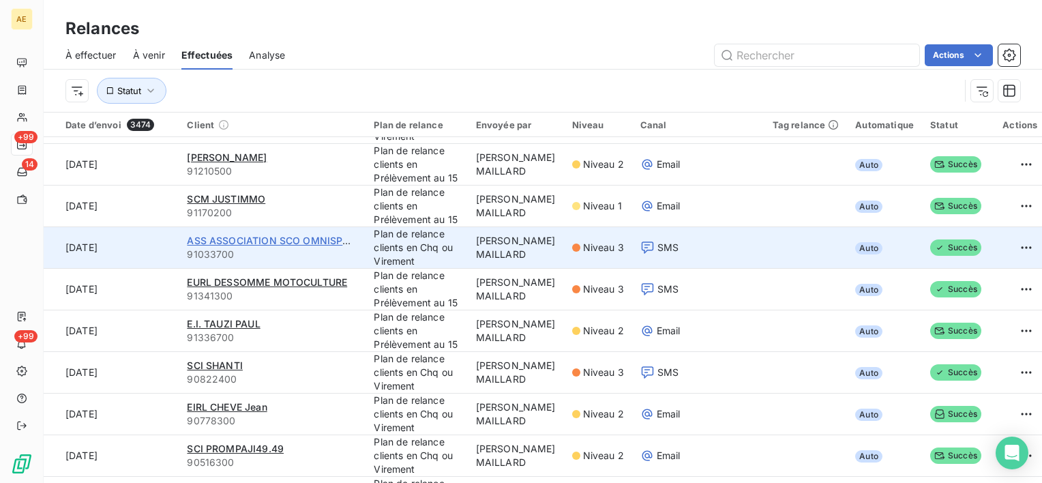
click at [258, 240] on span "ASS ASSOCIATION SCO OMNISPORTS" at bounding box center [278, 240] width 182 height 12
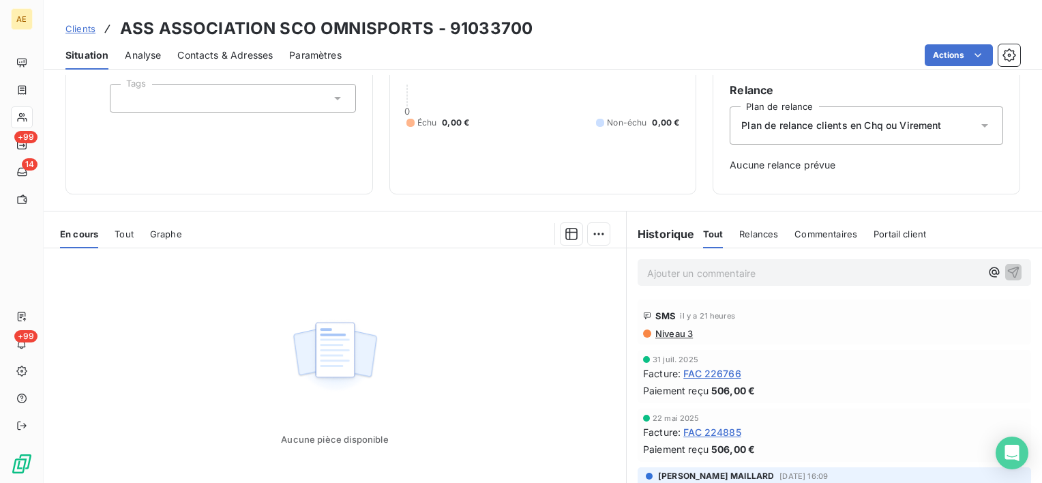
scroll to position [52, 0]
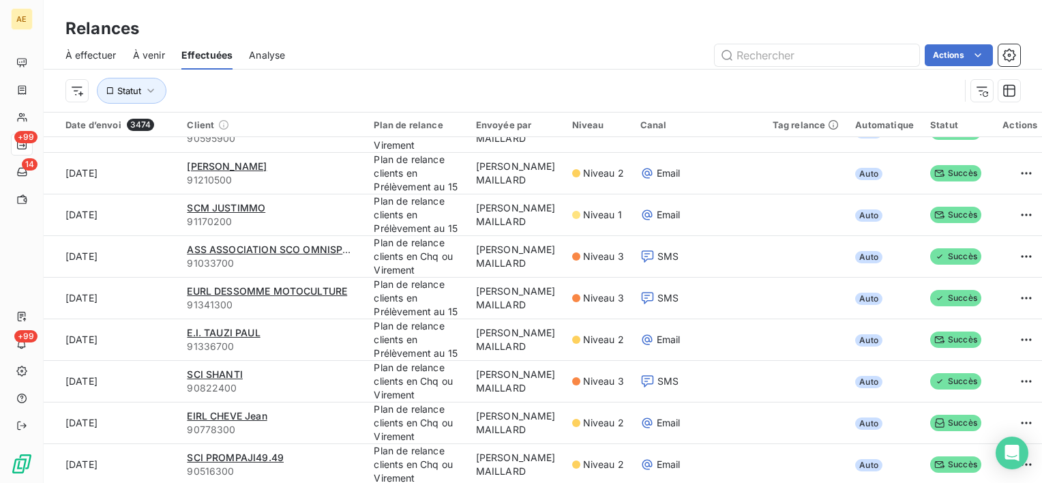
scroll to position [409, 0]
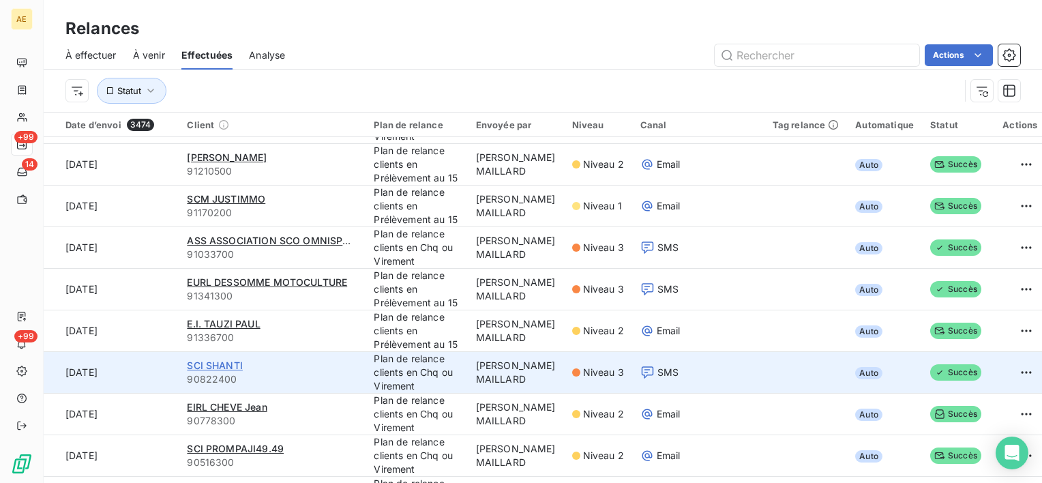
click at [207, 360] on span "SCI SHANTI" at bounding box center [215, 365] width 56 height 12
